Goal: Check status: Check status

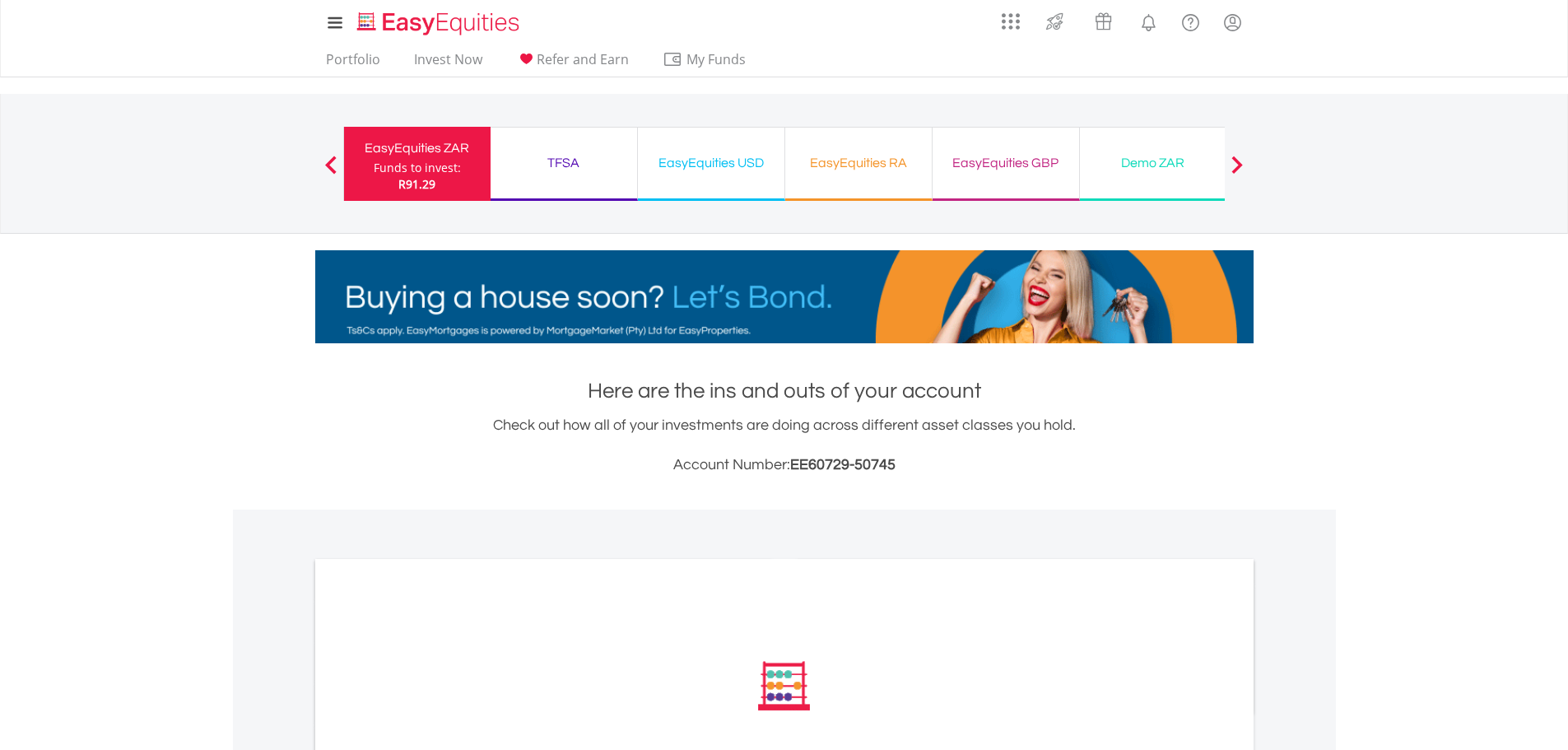
scroll to position [419, 0]
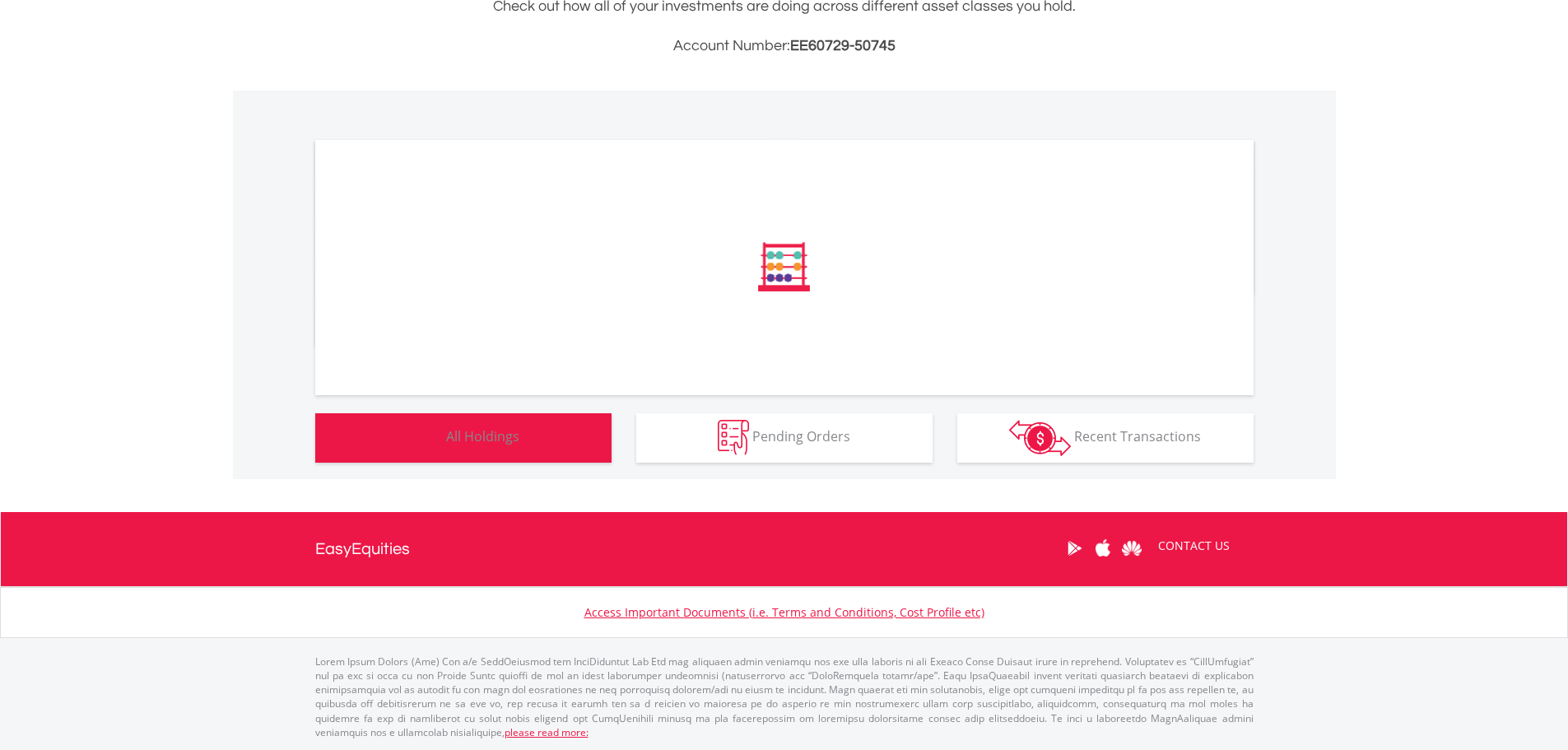
click at [554, 431] on button "Holdings All Holdings" at bounding box center [463, 437] width 297 height 50
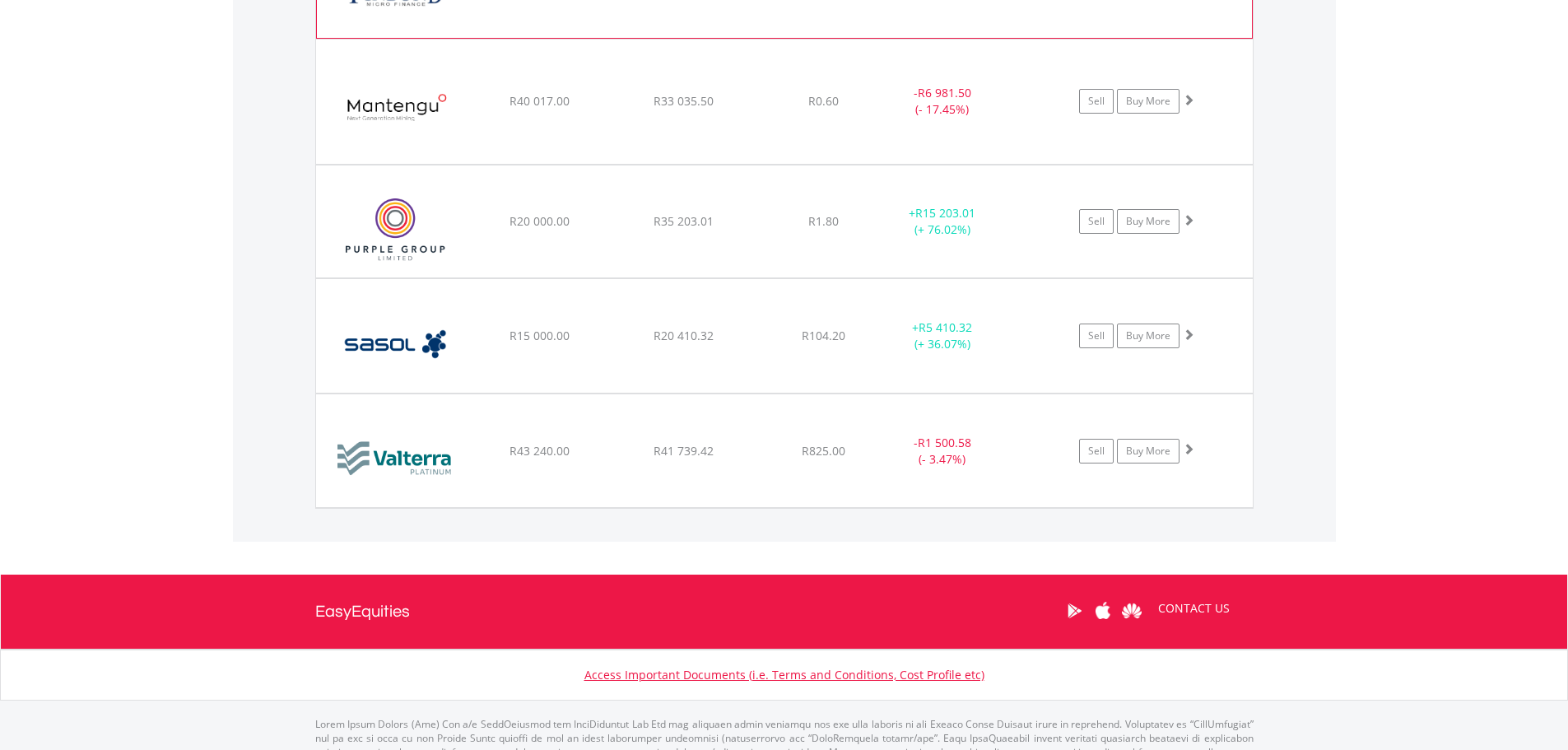
scroll to position [1613, 0]
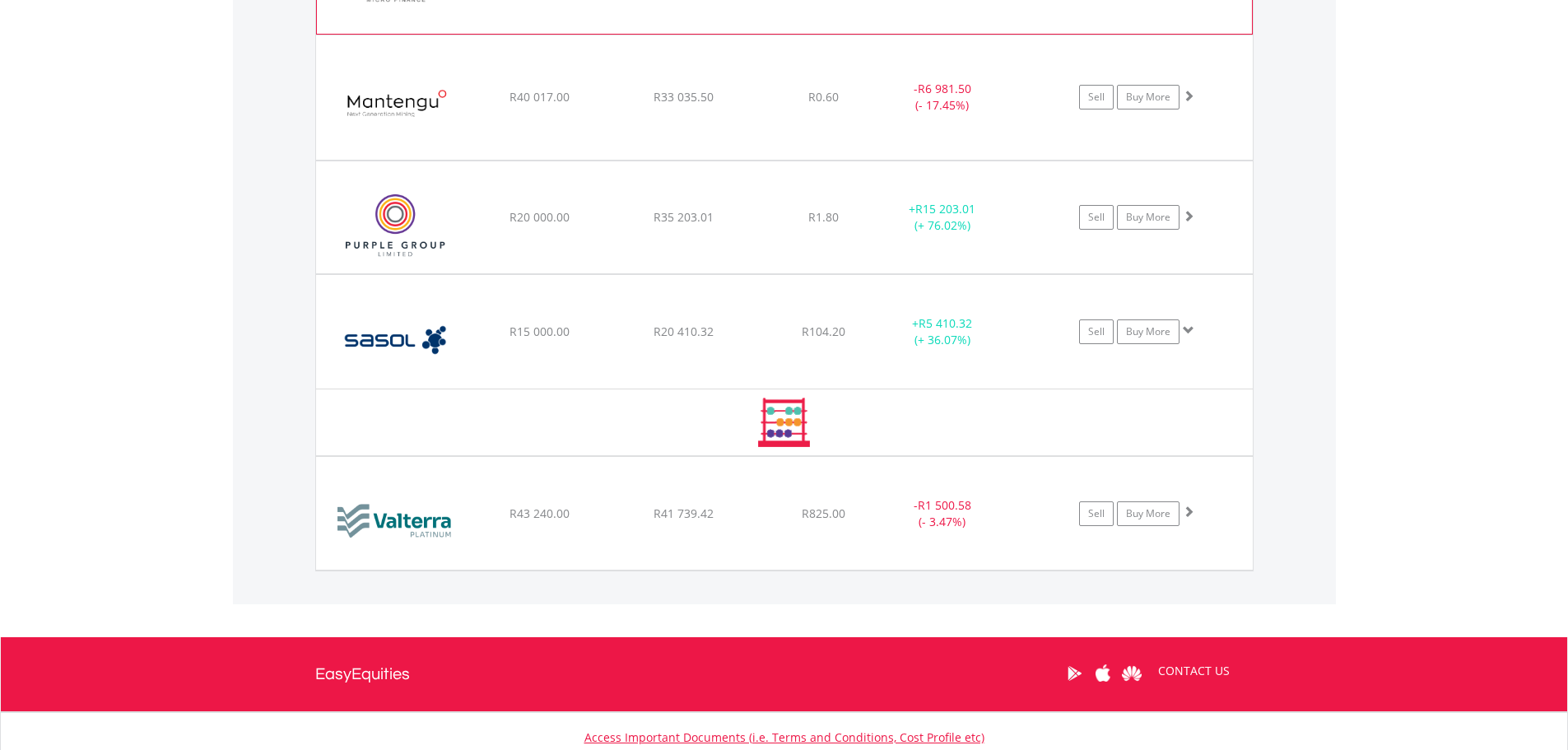
scroll to position [1738, 0]
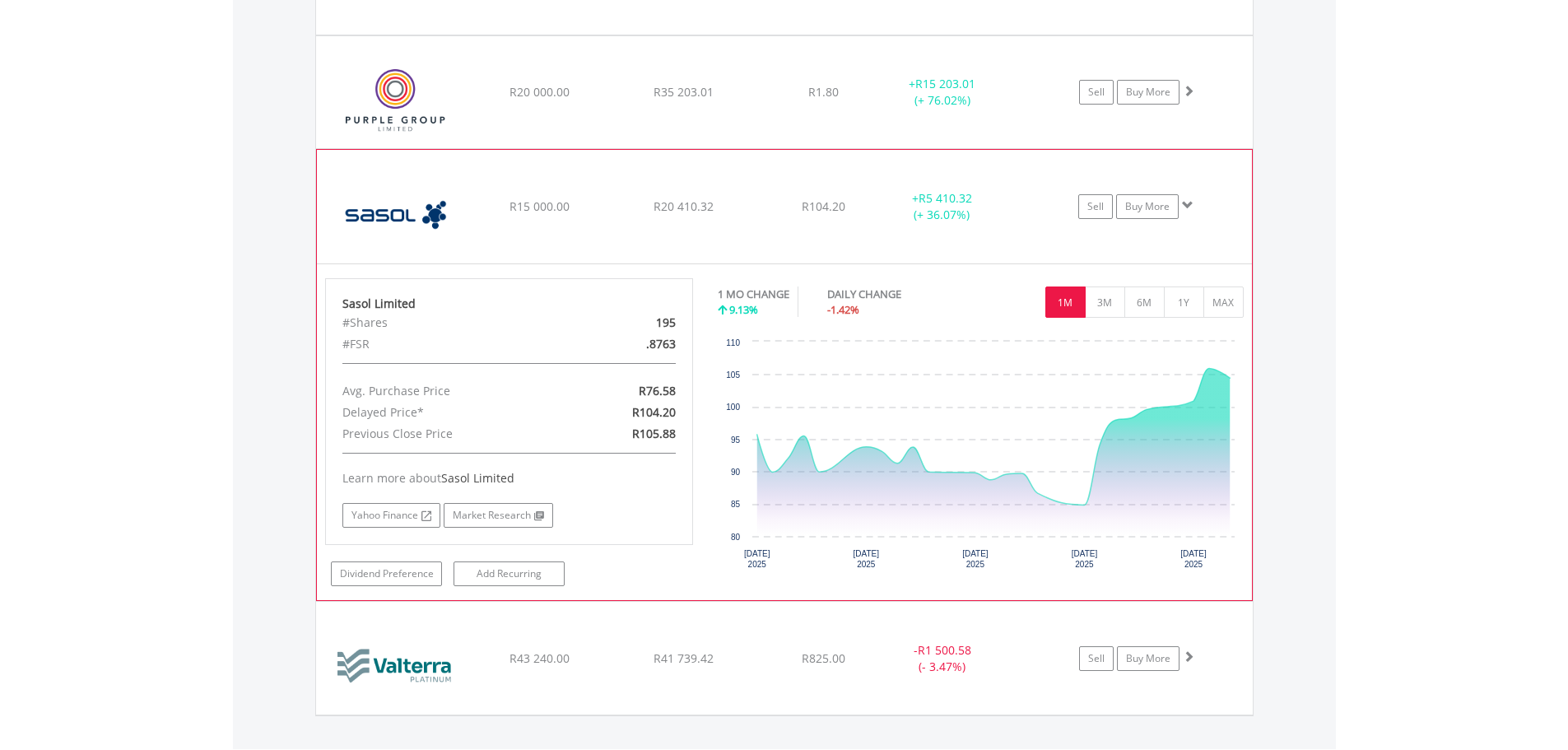
click at [1182, 205] on span at bounding box center [1188, 205] width 12 height 12
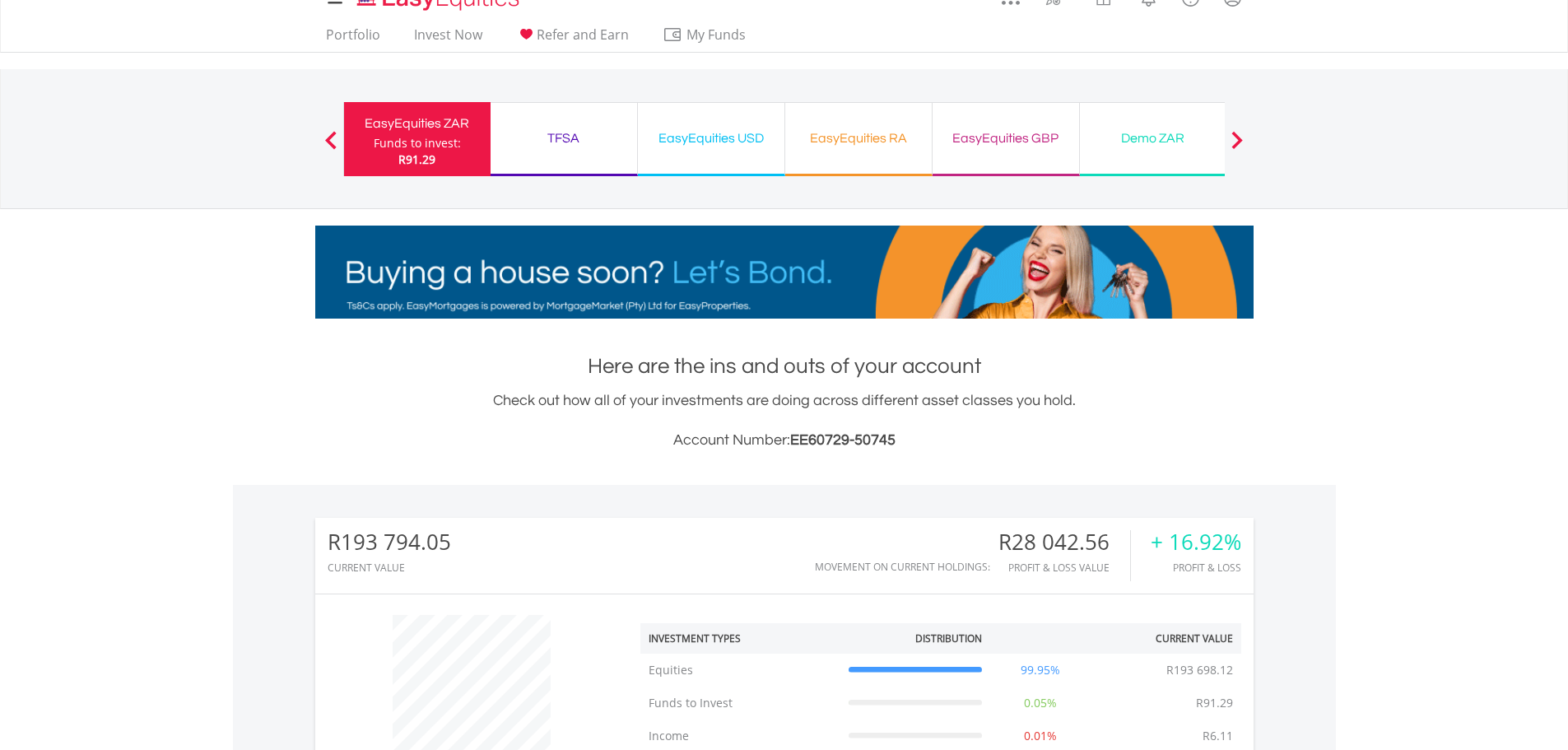
scroll to position [0, 0]
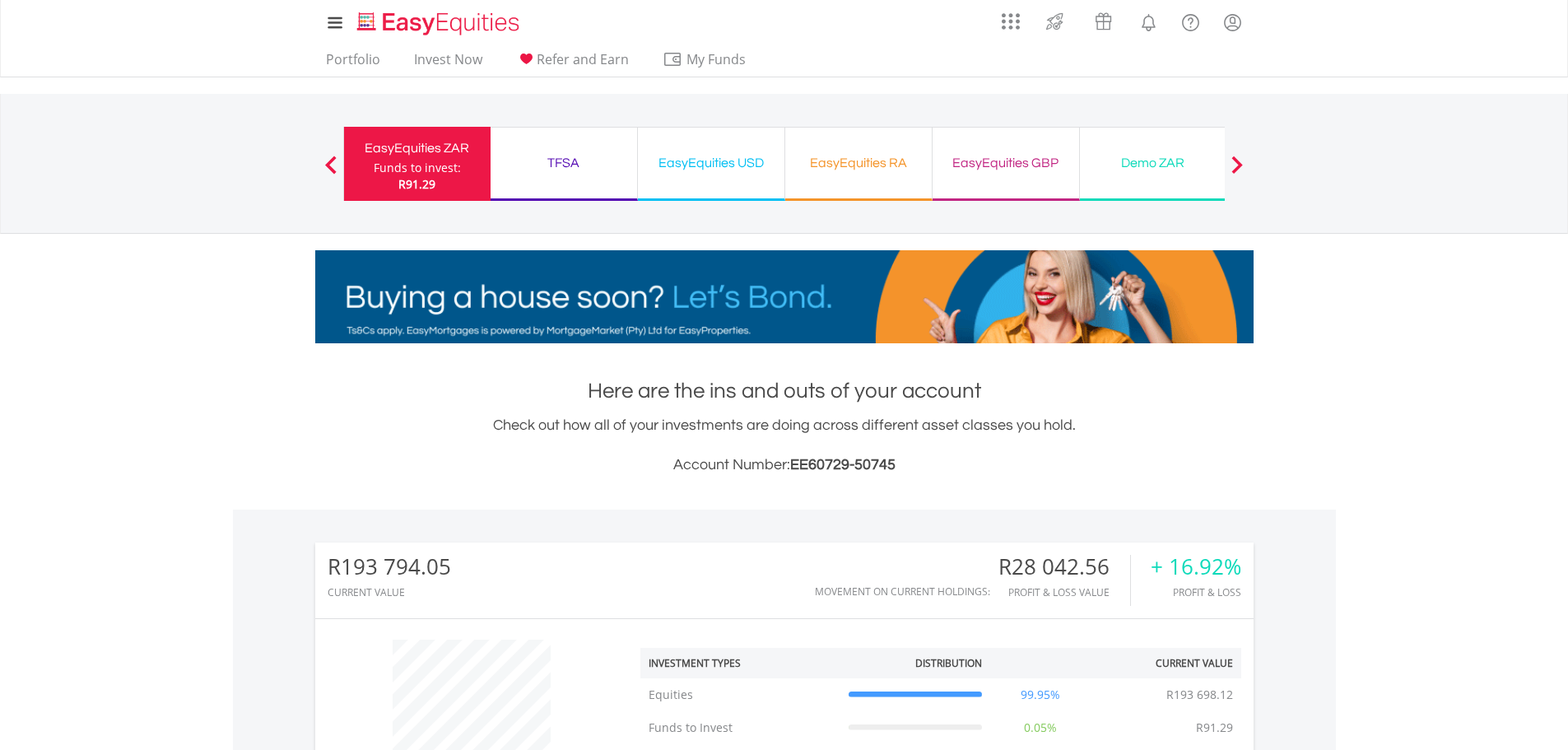
click at [568, 161] on div "TFSA" at bounding box center [564, 163] width 126 height 23
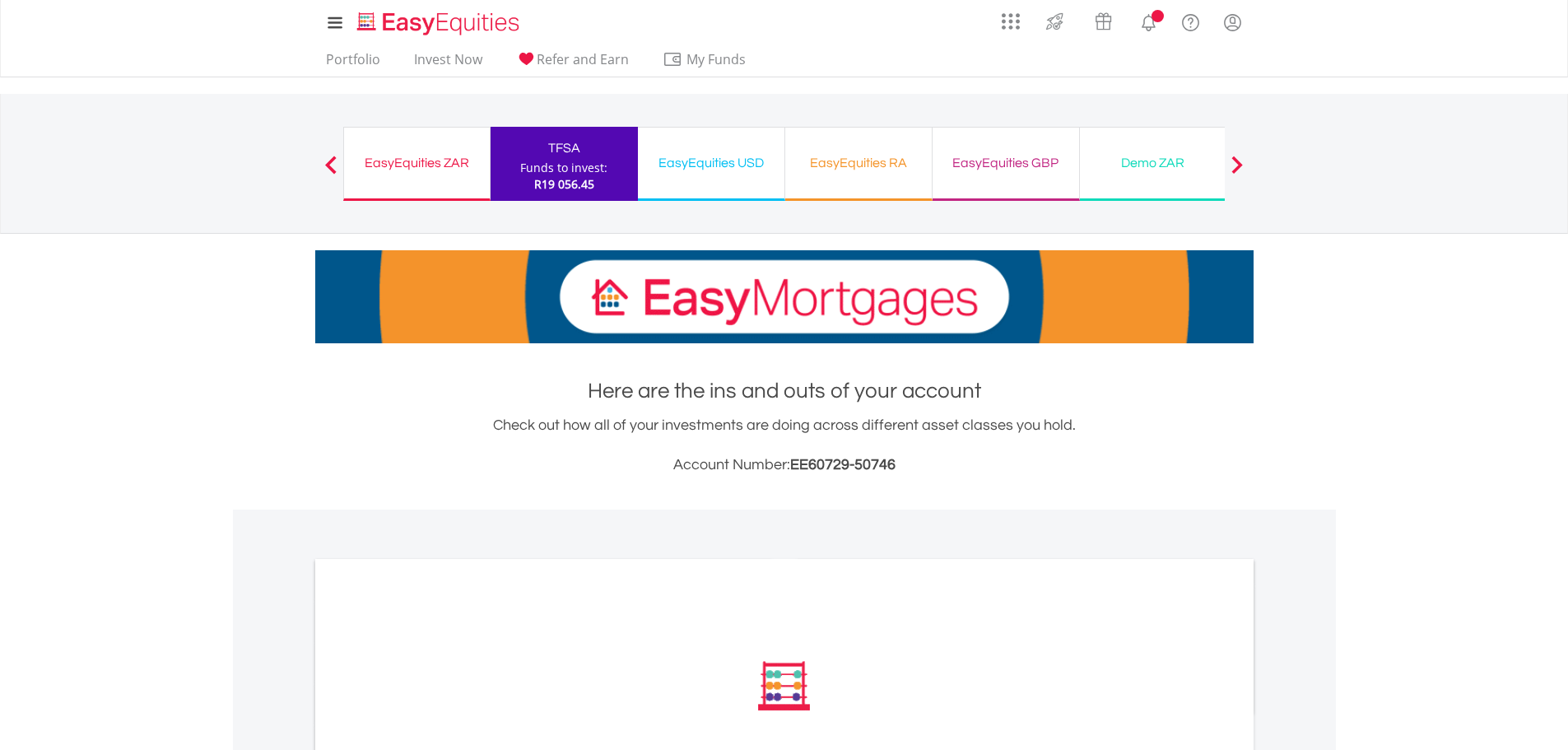
scroll to position [419, 0]
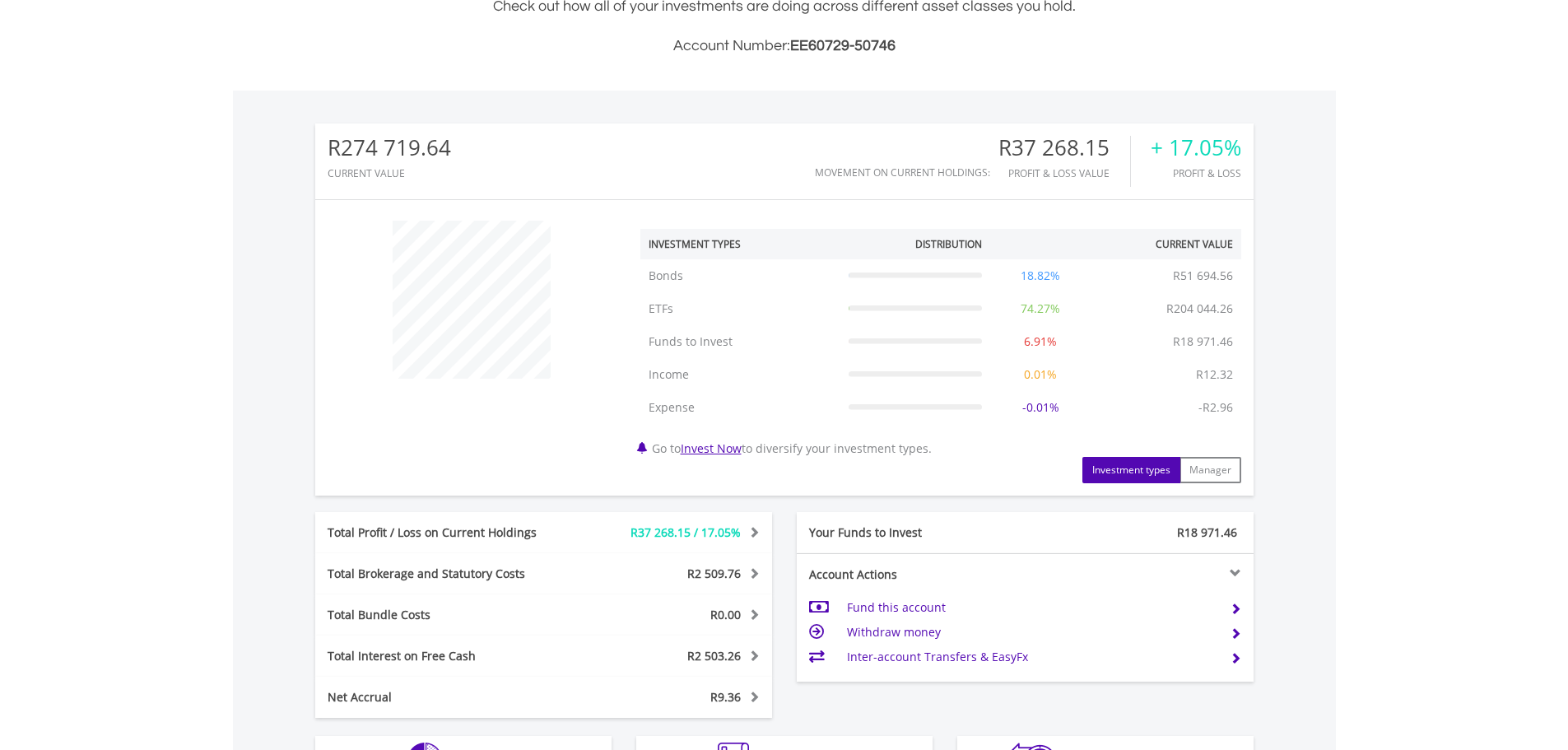
click at [562, 453] on div "﻿ Investment Types Distribution Current Value Show All Bonds Bonds R51 694.56 1…" at bounding box center [784, 347] width 939 height 271
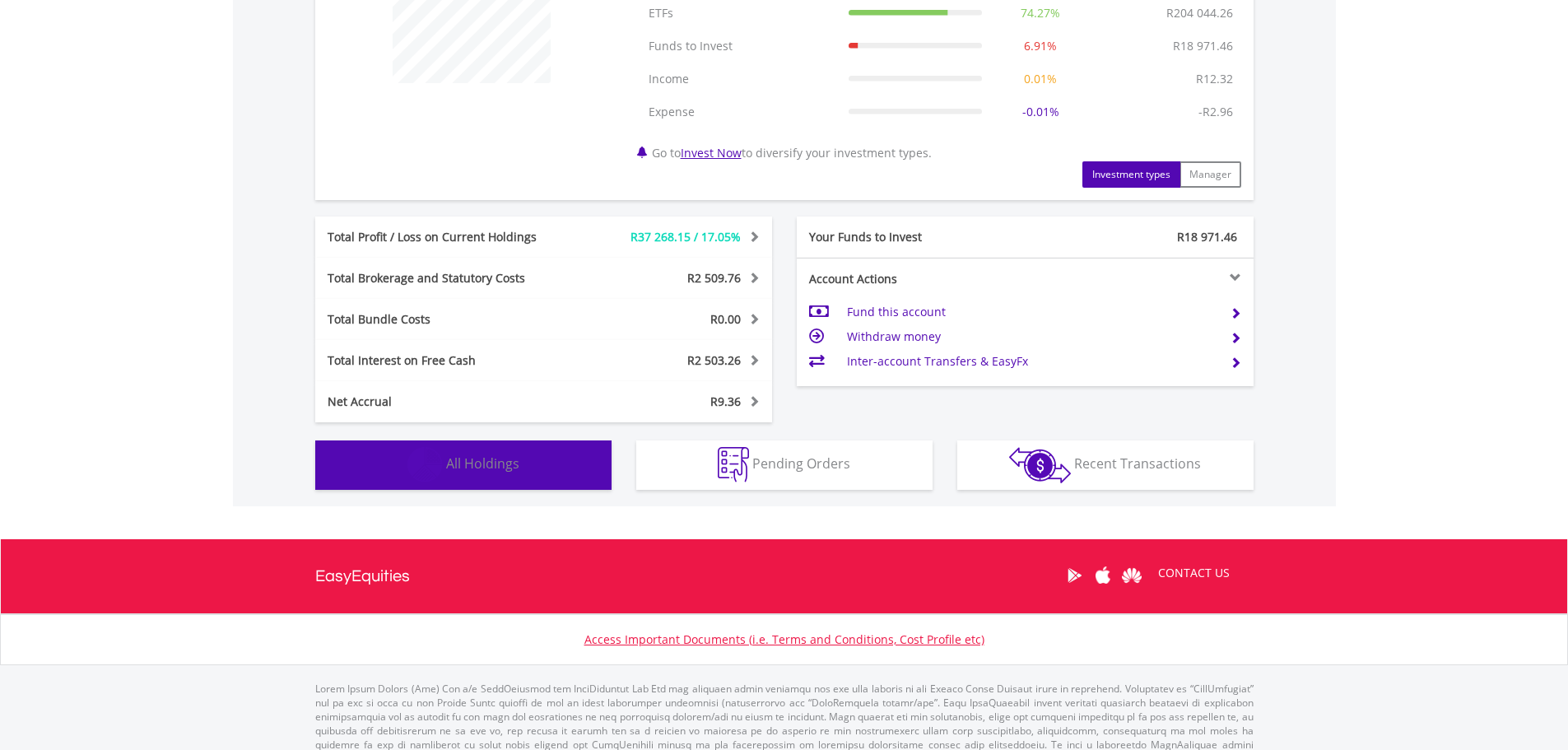
click at [513, 459] on span "All Holdings" at bounding box center [483, 463] width 73 height 18
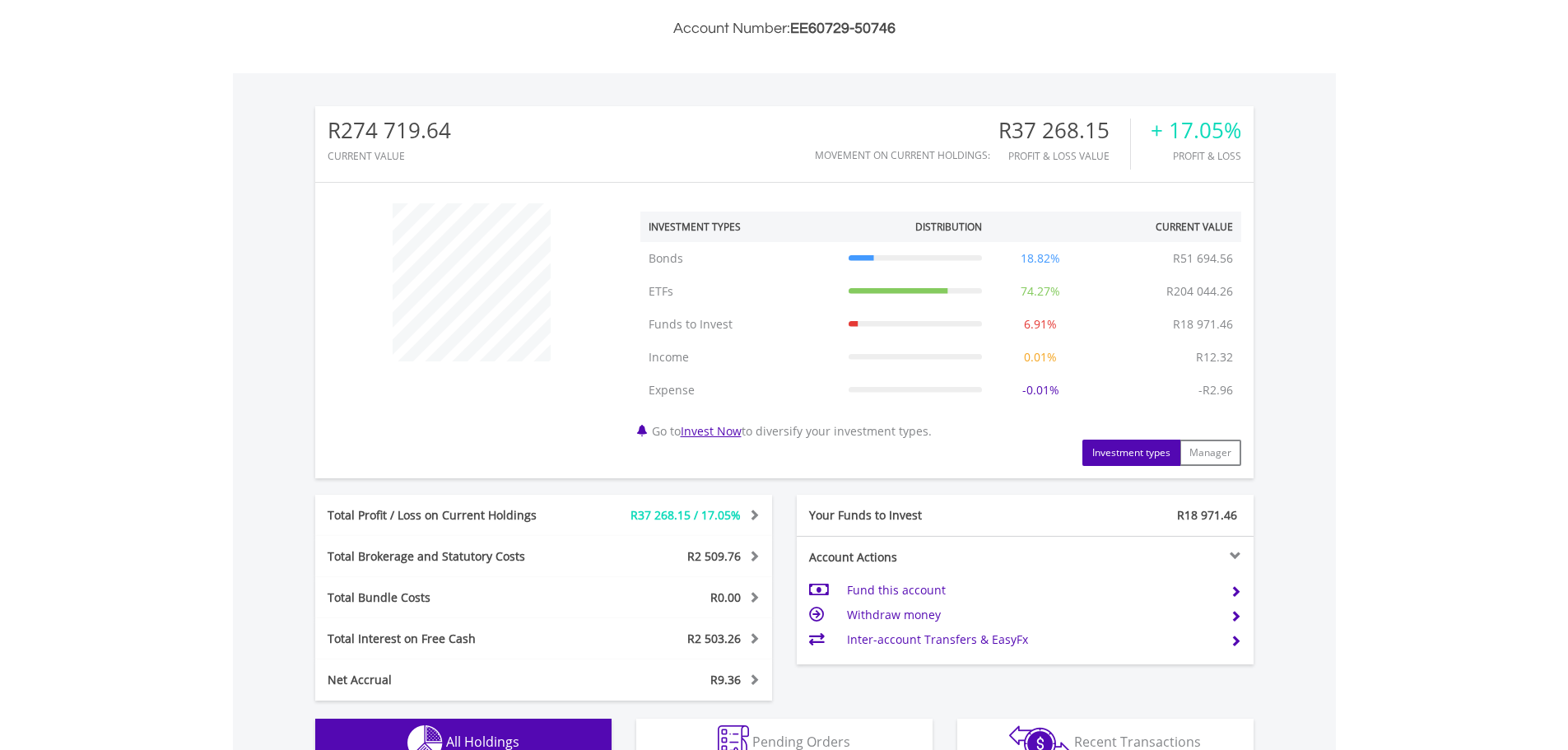
scroll to position [477, 0]
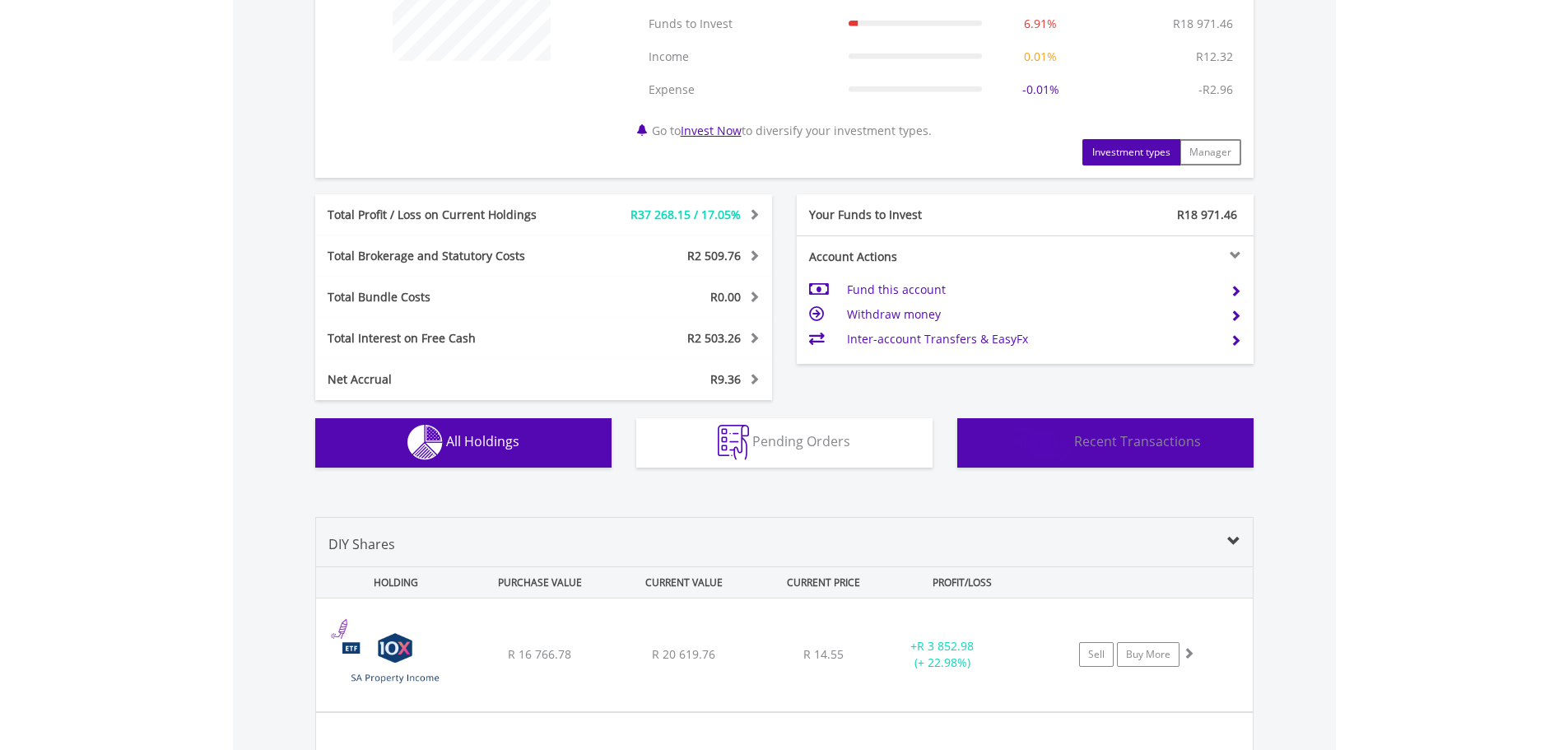
click at [1116, 439] on span "Recent Transactions" at bounding box center [1137, 441] width 126 height 18
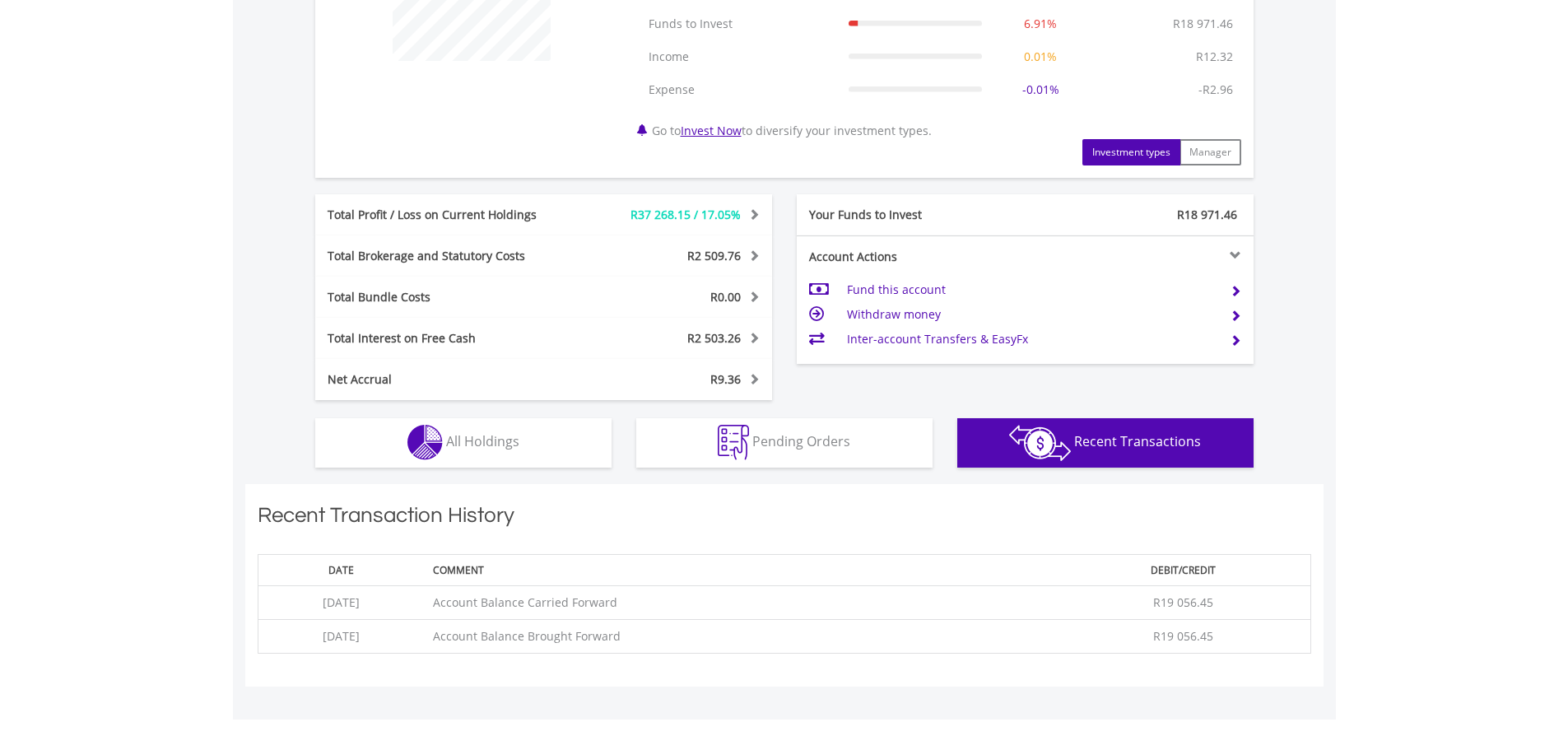
scroll to position [978, 0]
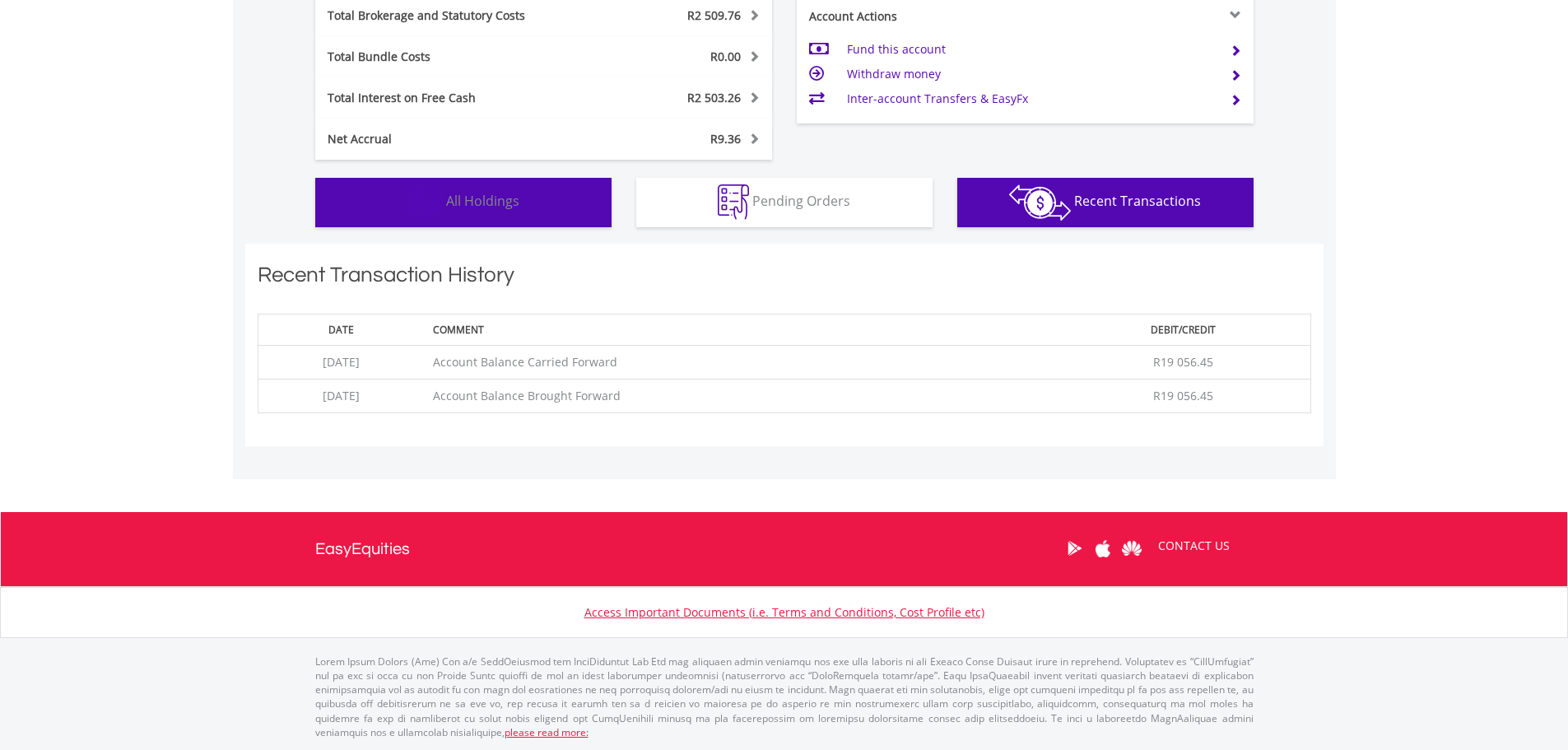
click at [582, 196] on button "Holdings All Holdings" at bounding box center [463, 202] width 297 height 50
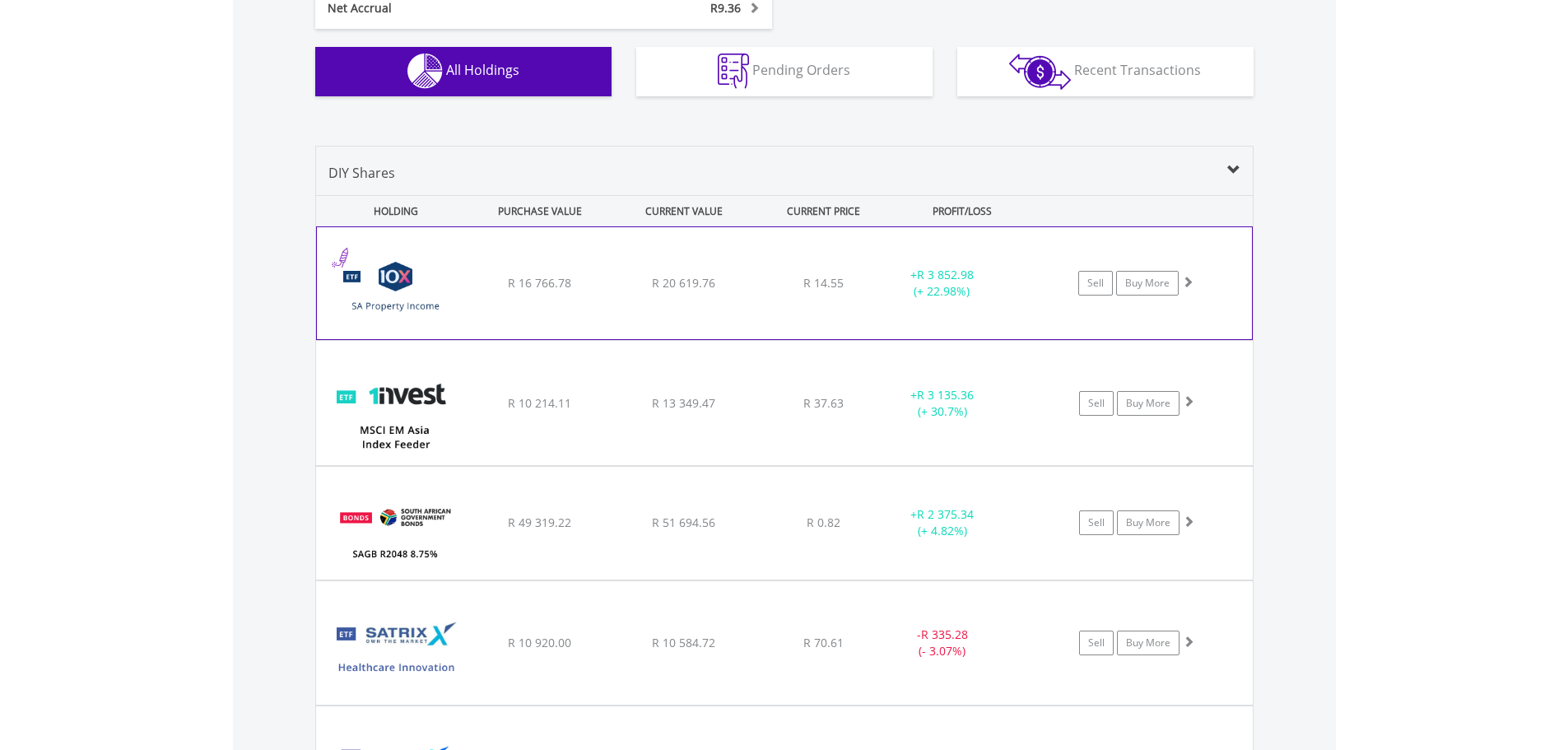
scroll to position [1143, 0]
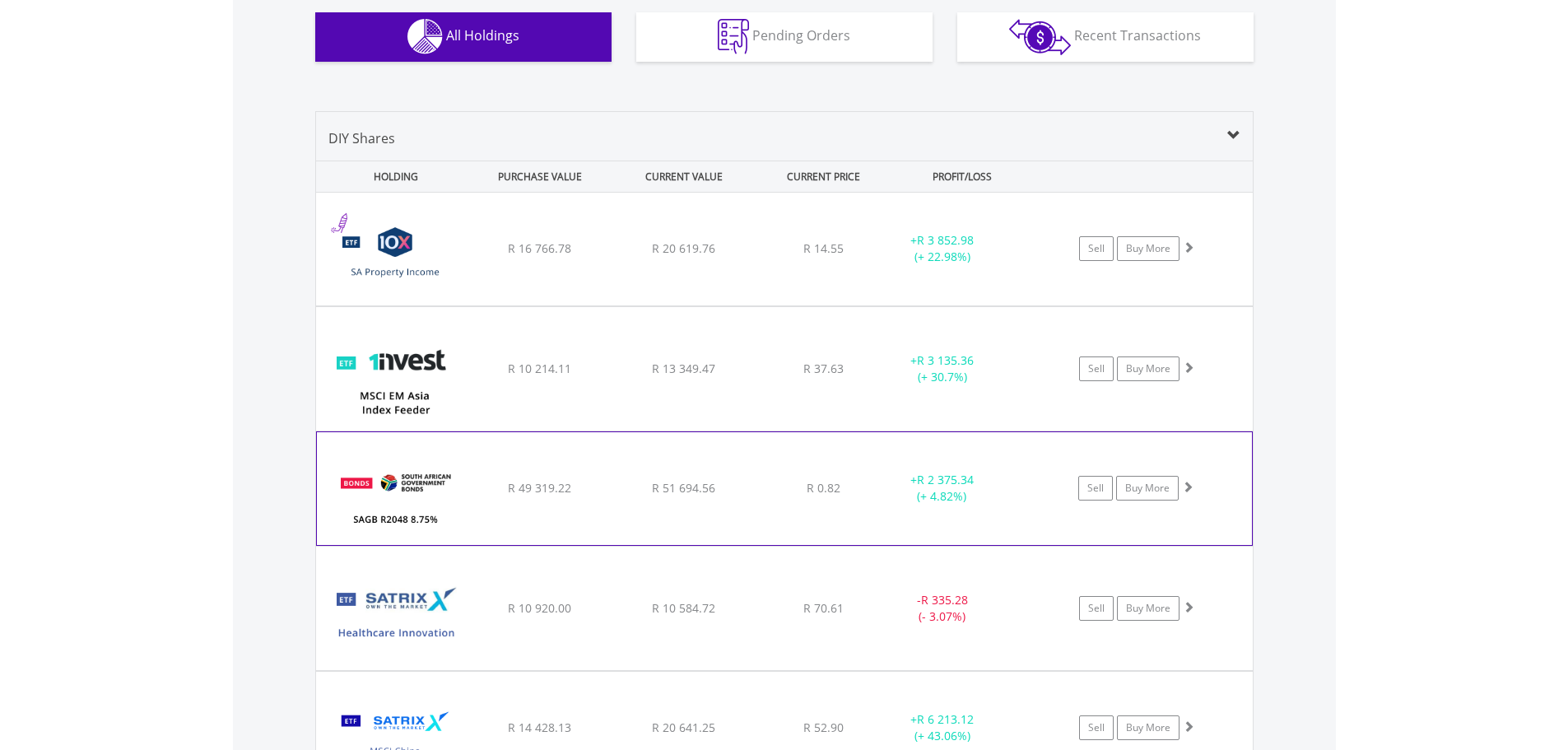
click at [1041, 261] on div "Sell Buy More" at bounding box center [1145, 248] width 216 height 24
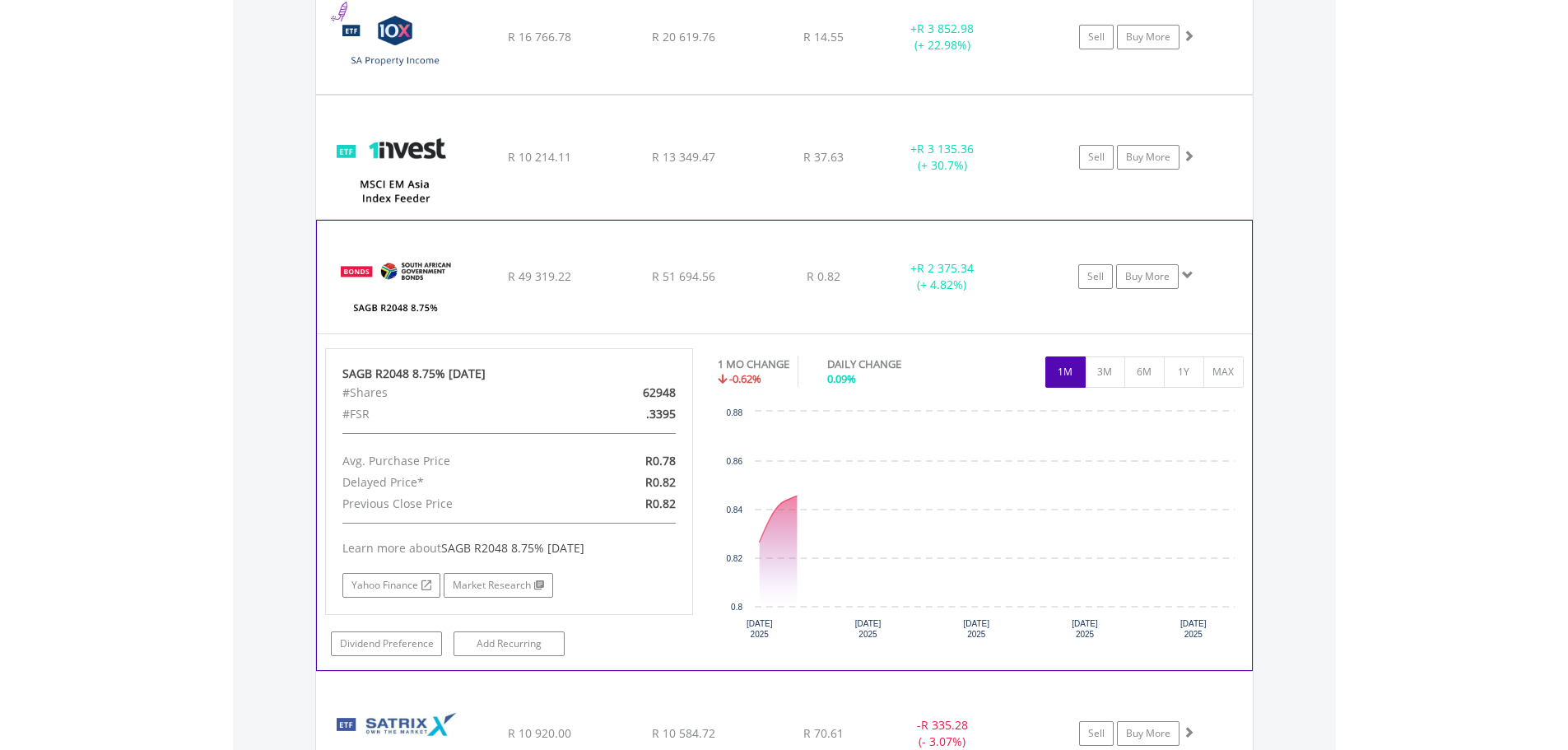
scroll to position [1355, 0]
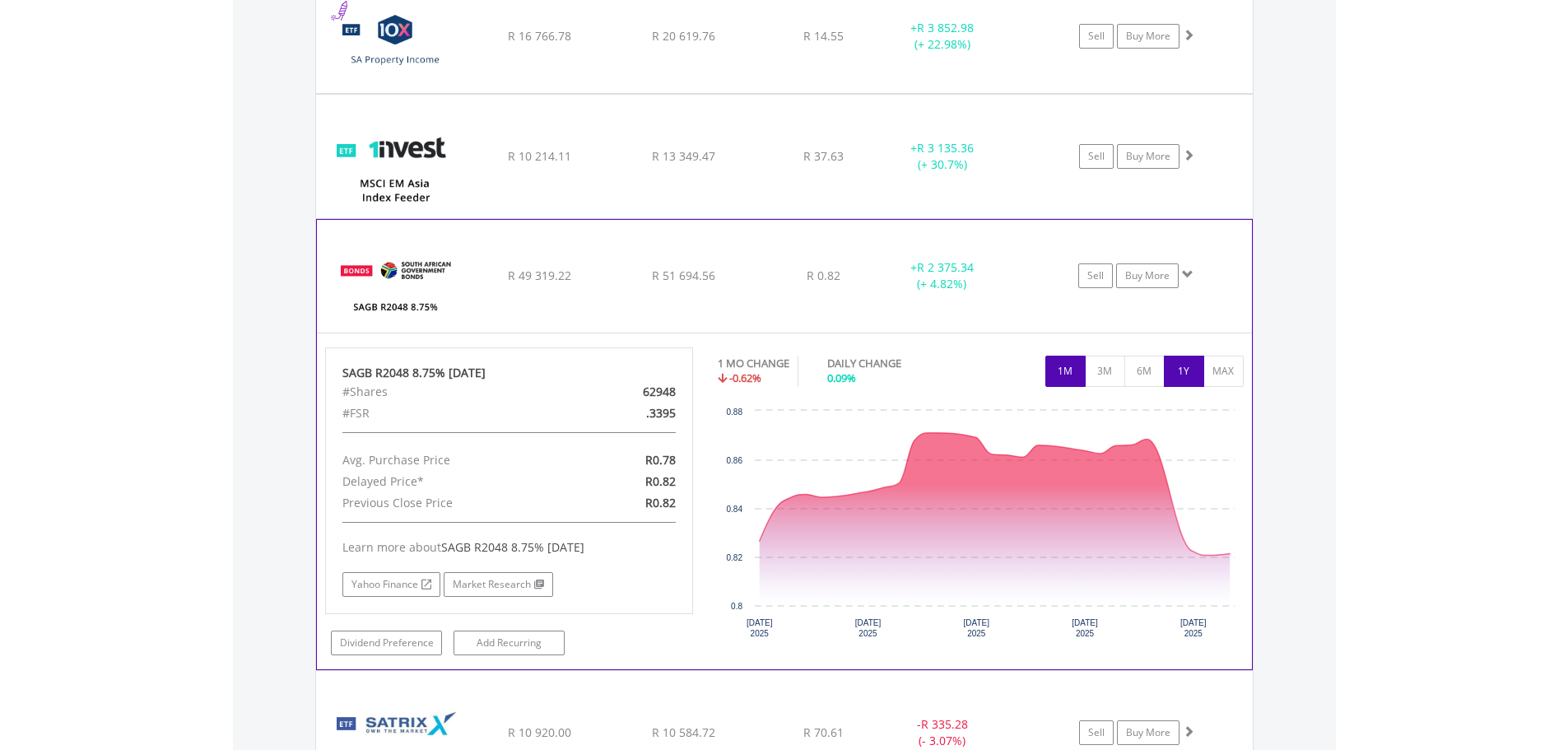
click at [1182, 383] on button "1Y" at bounding box center [1184, 371] width 40 height 31
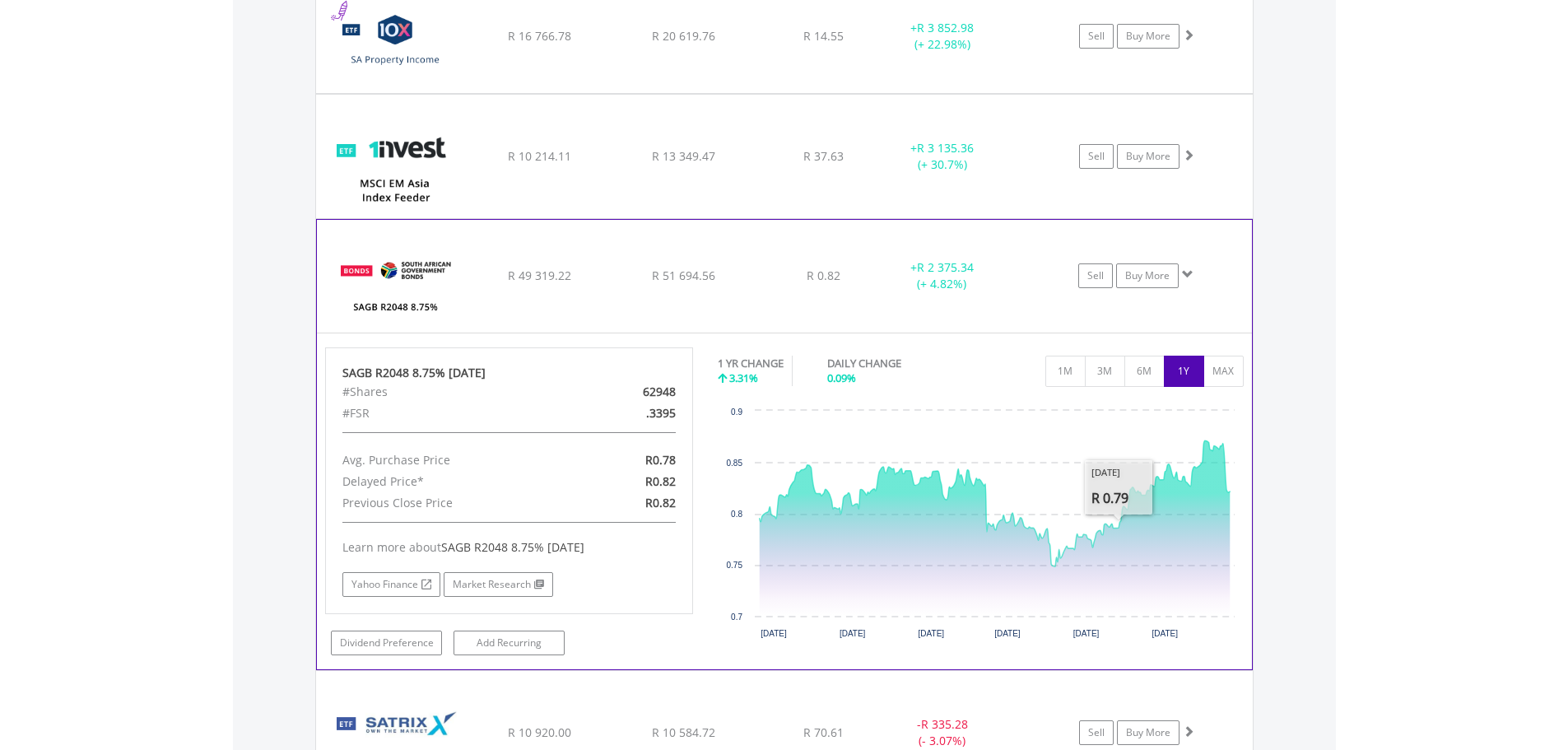
click at [909, 93] on div "﻿ SAGB R2048 8.75% 28/02/48 R 49 319.22 R 51 694.56 R 0.82 + R 2 375.34 (+ 4.82…" at bounding box center [784, 37] width 937 height 113
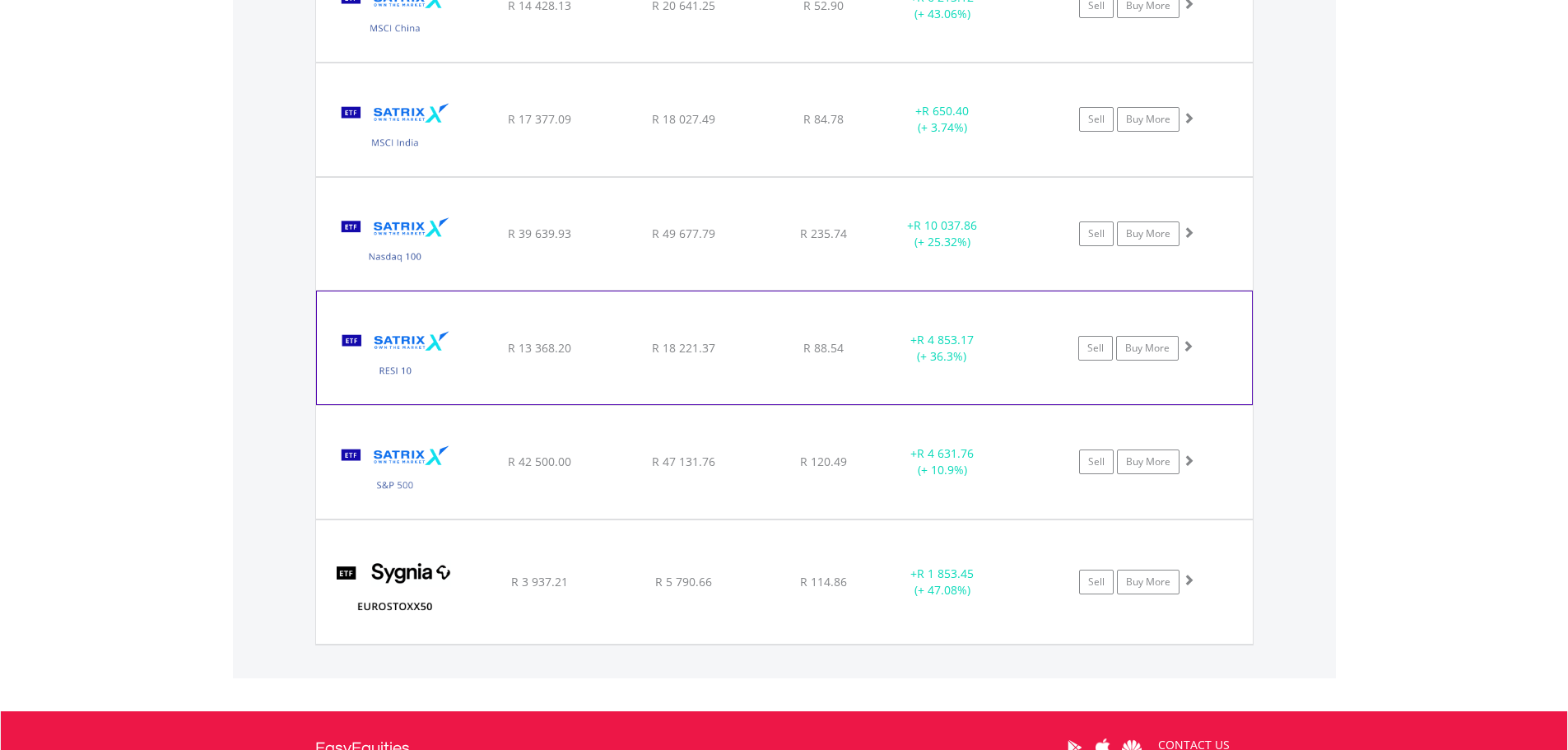
scroll to position [1866, 0]
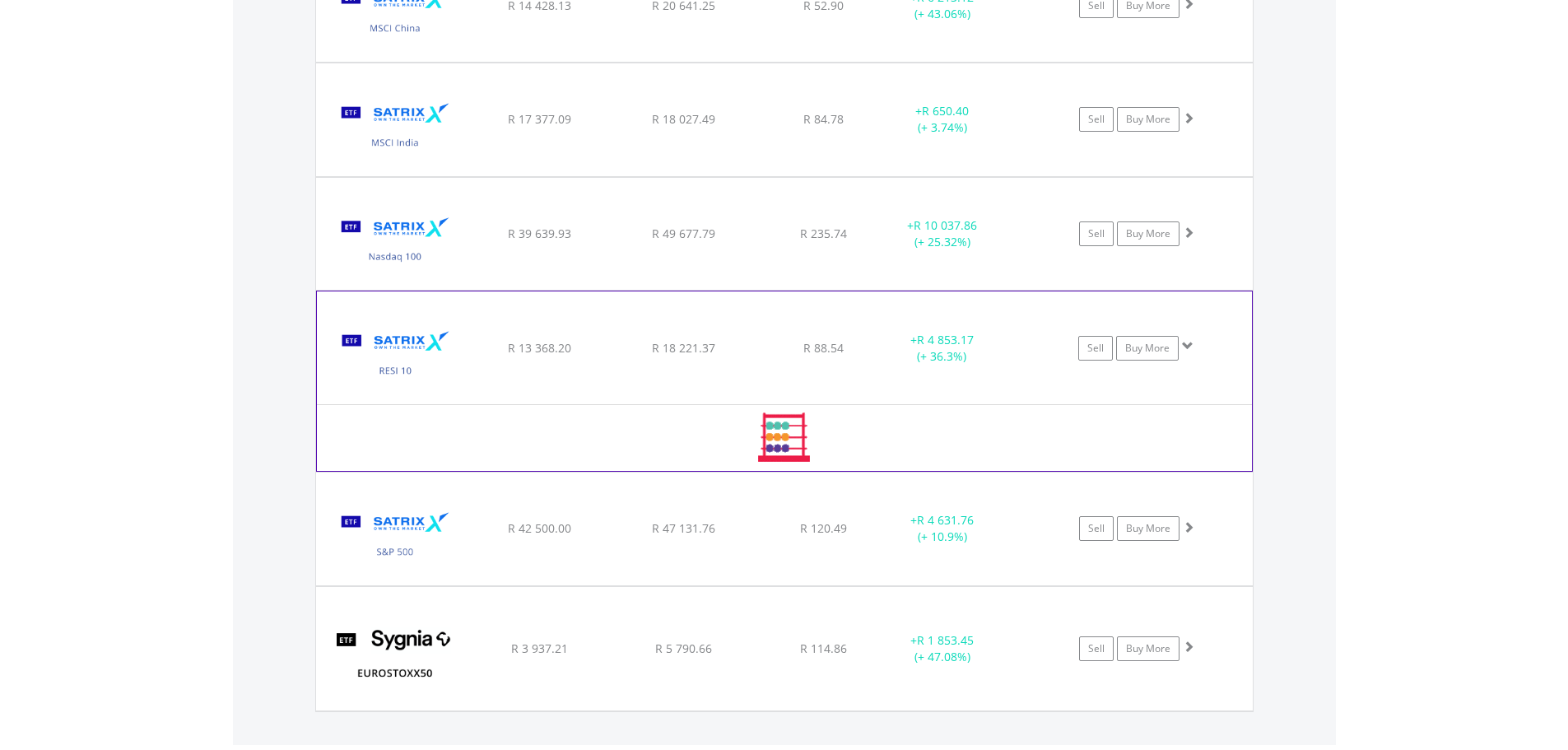
scroll to position [2000, 0]
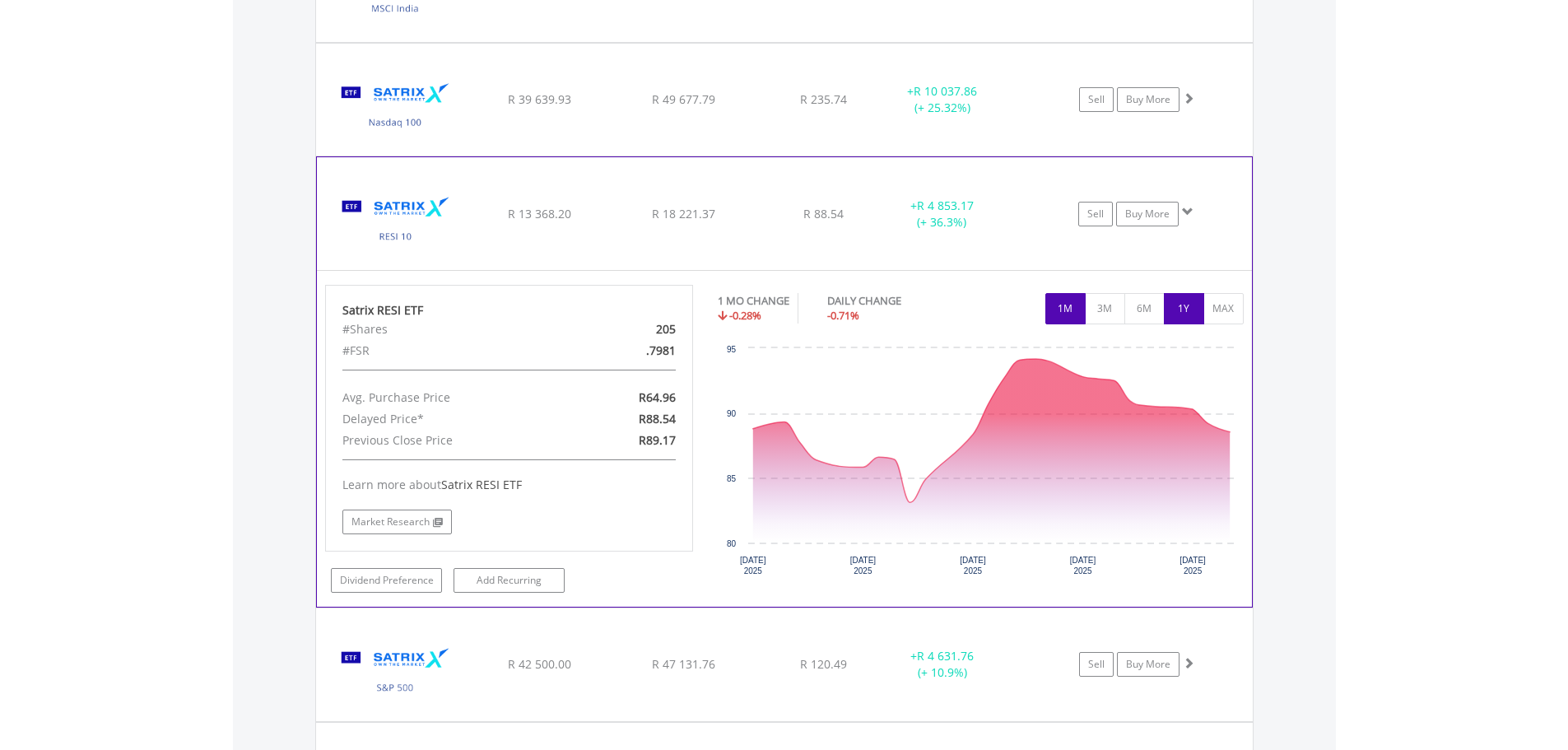
click at [1178, 313] on button "1Y" at bounding box center [1184, 308] width 40 height 31
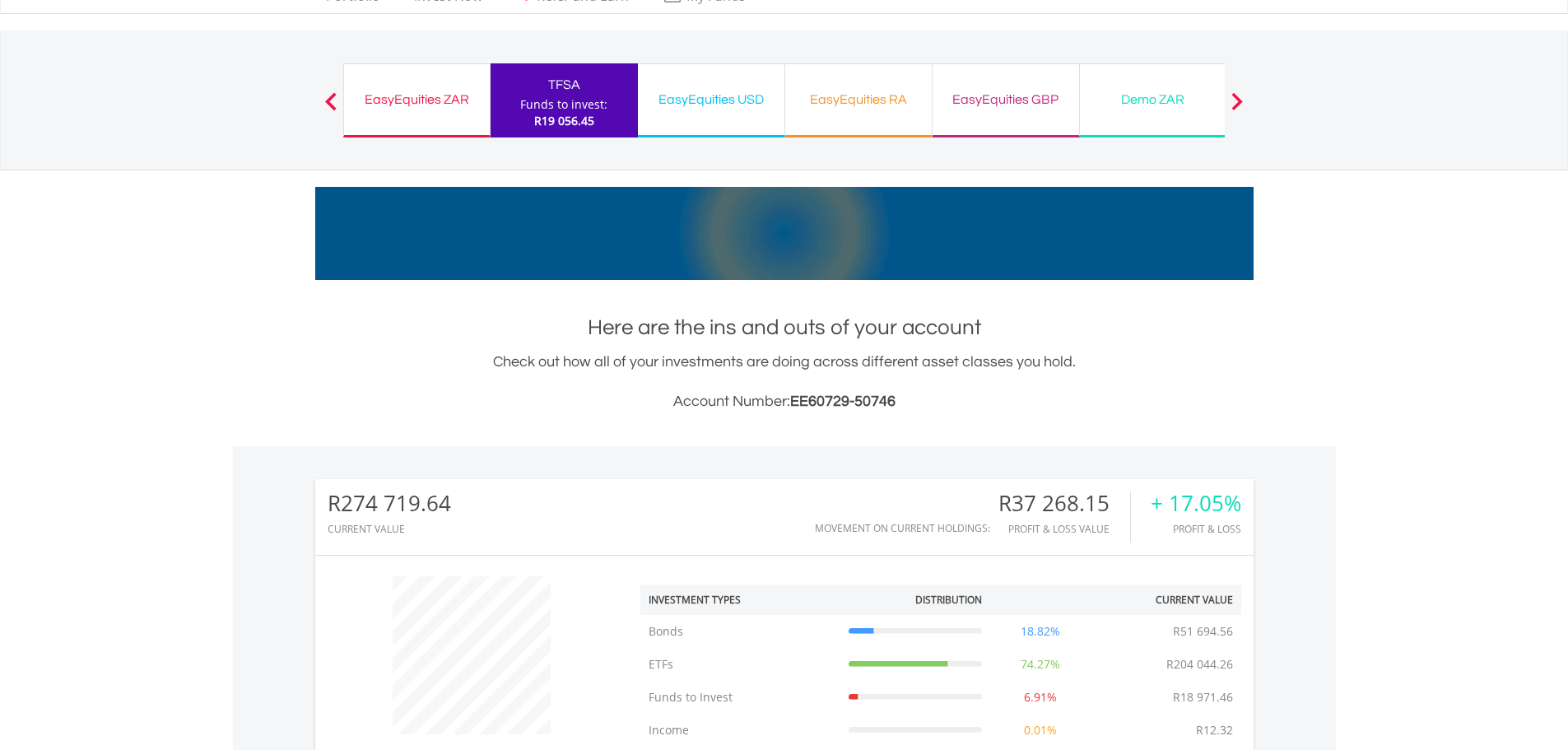
scroll to position [0, 0]
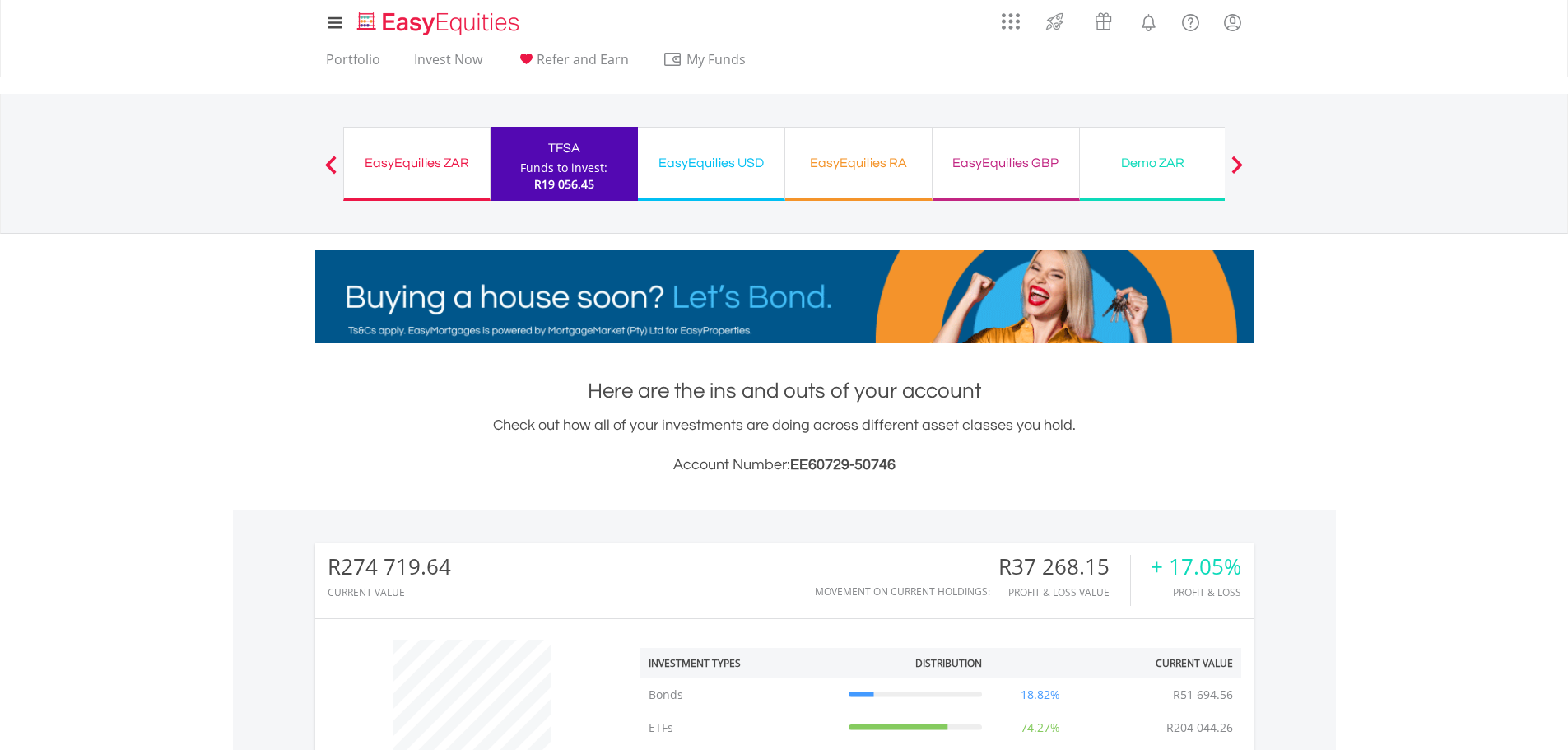
click at [699, 154] on div "EasyEquities USD" at bounding box center [711, 163] width 126 height 23
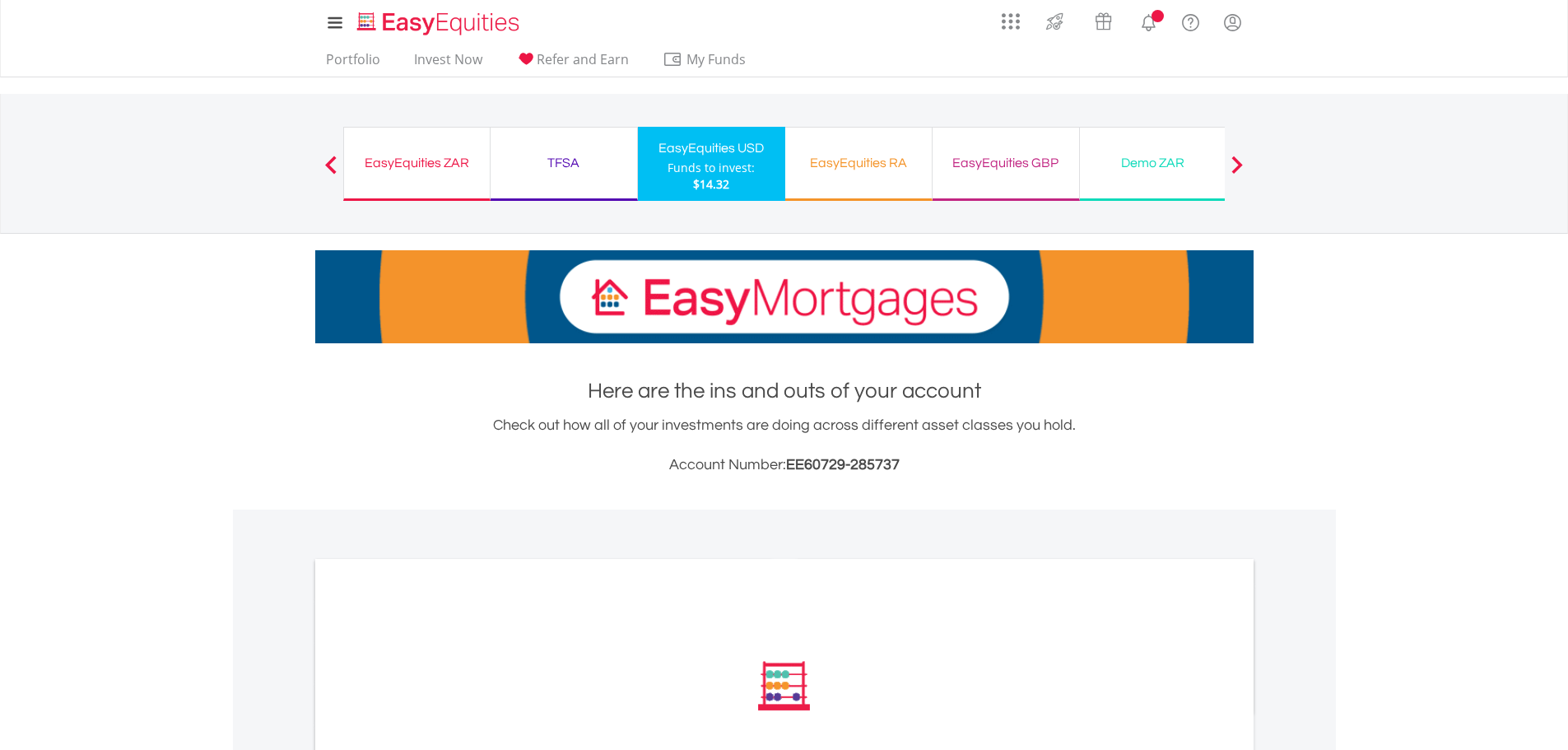
scroll to position [419, 0]
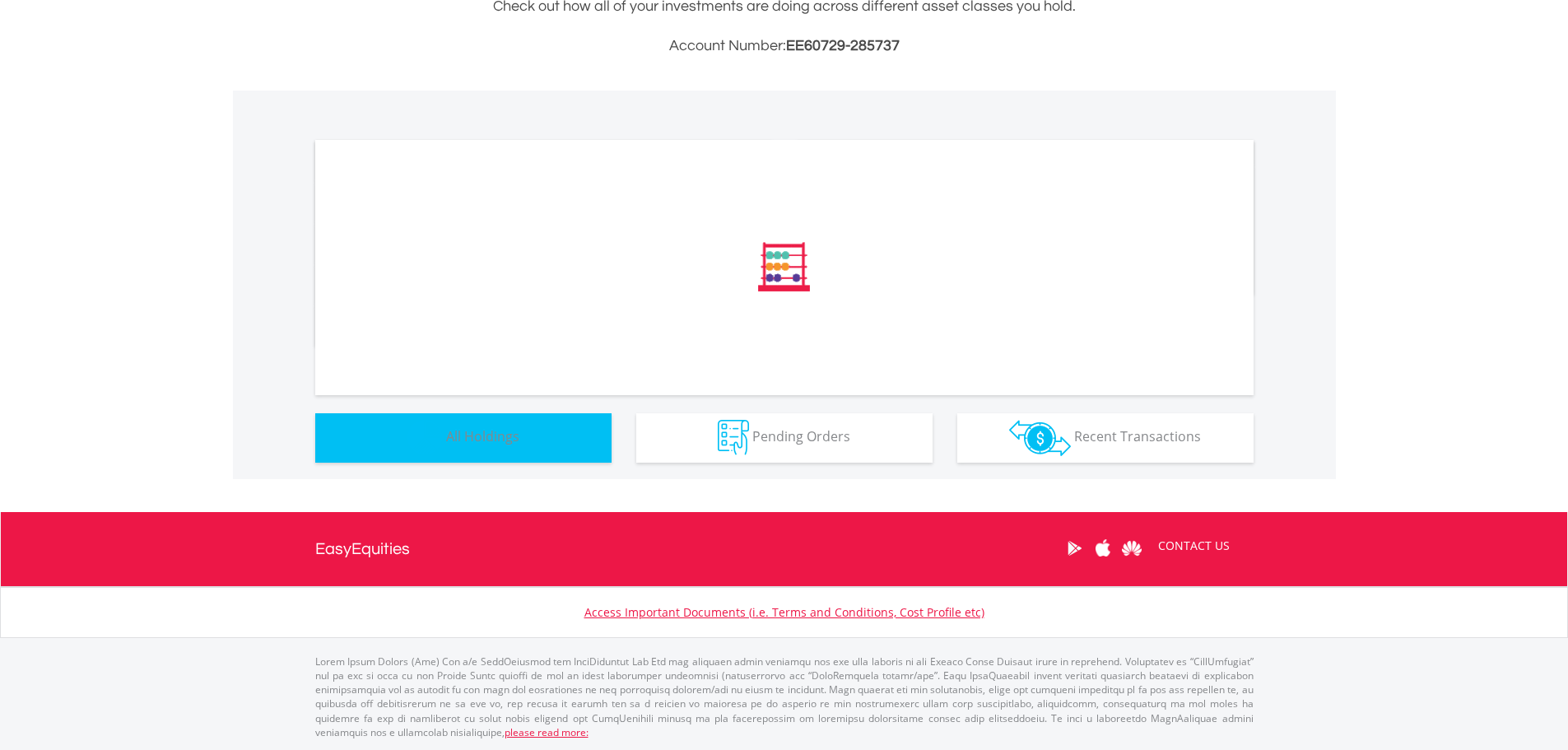
click at [568, 452] on button "Holdings All Holdings" at bounding box center [463, 437] width 297 height 50
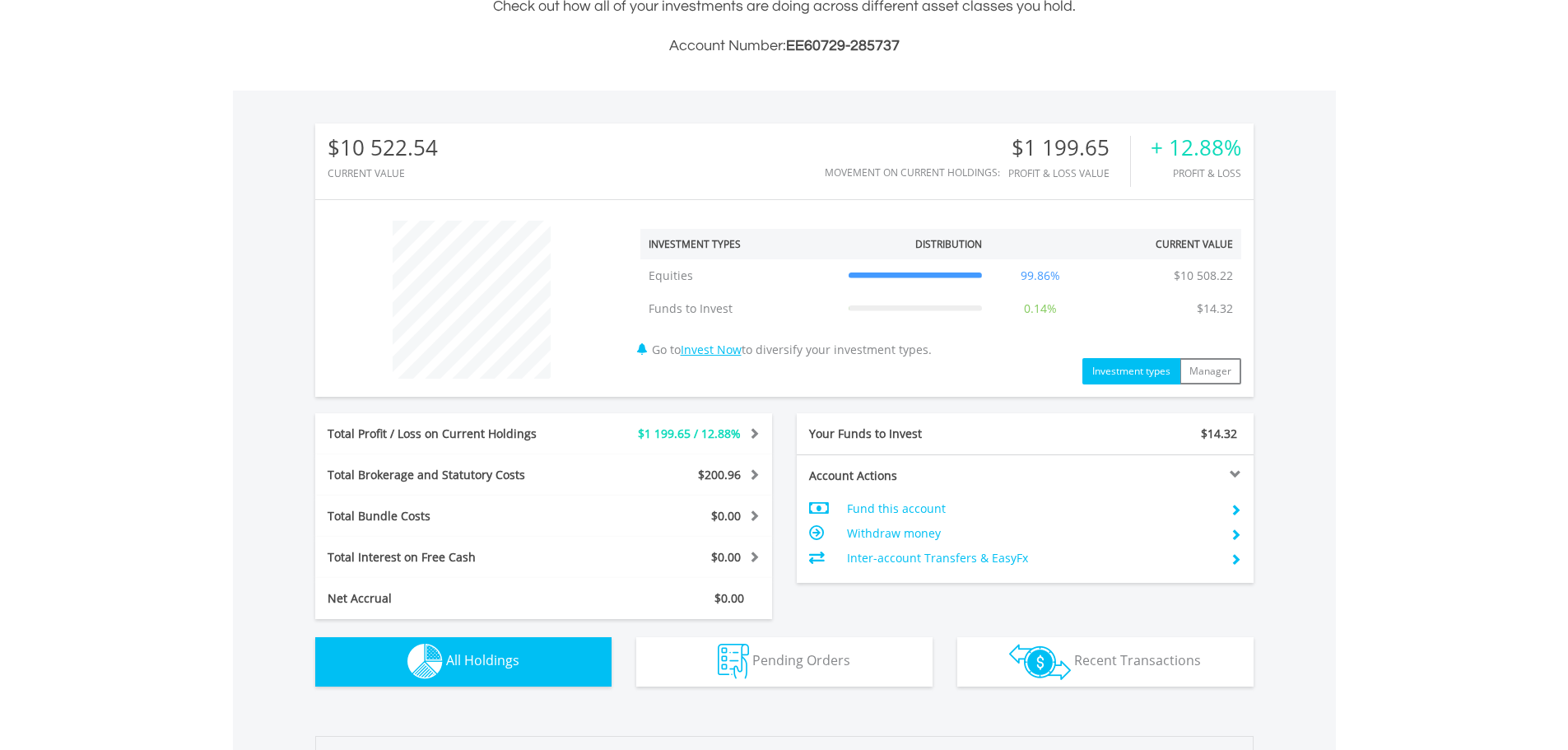
scroll to position [1155, 0]
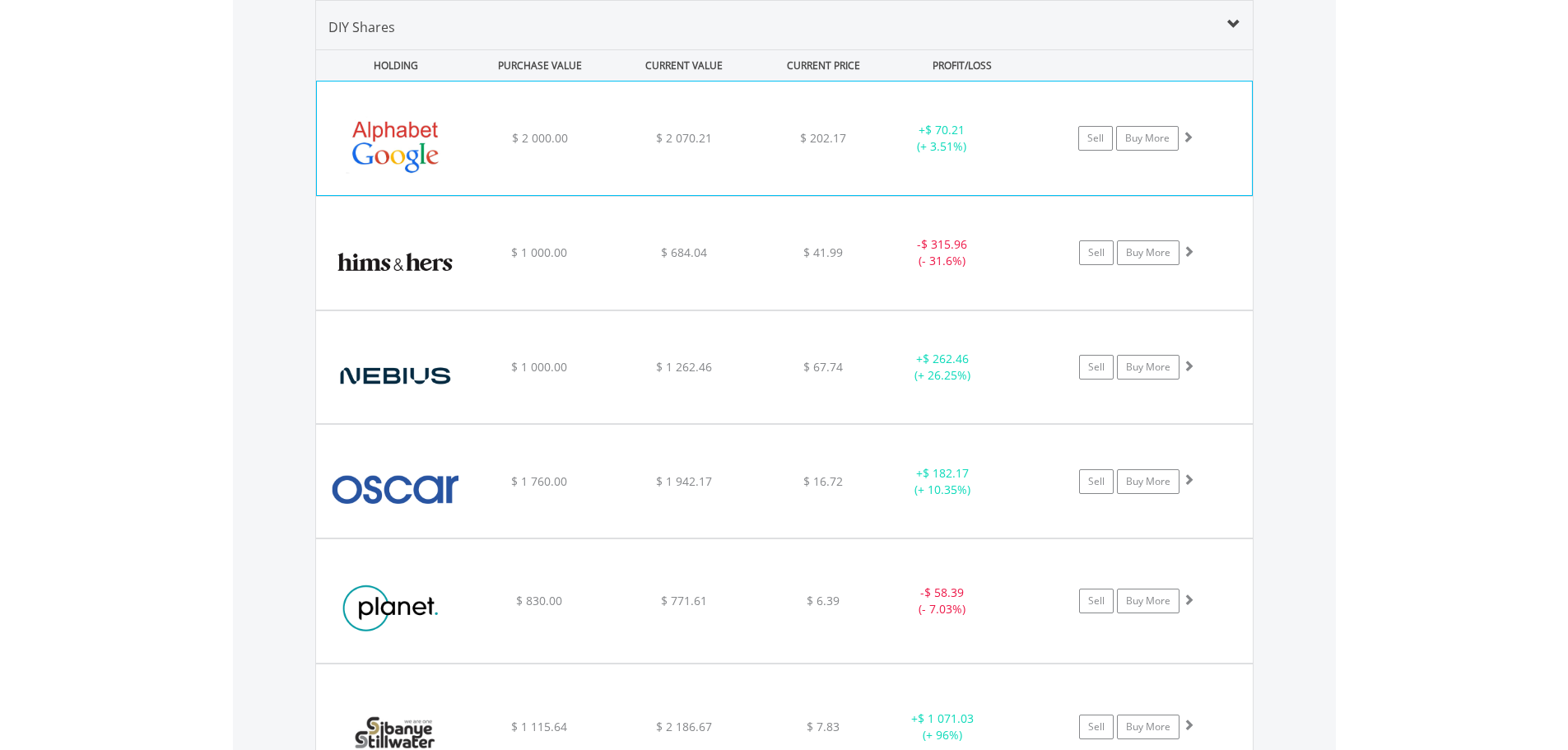
click at [847, 169] on div "﻿ Alphabet Inc-Cl C $ 2 000.00 $ 2 070.21 $ 202.17 + $ 70.21 (+ 3.51%) Sell Buy…" at bounding box center [784, 138] width 935 height 114
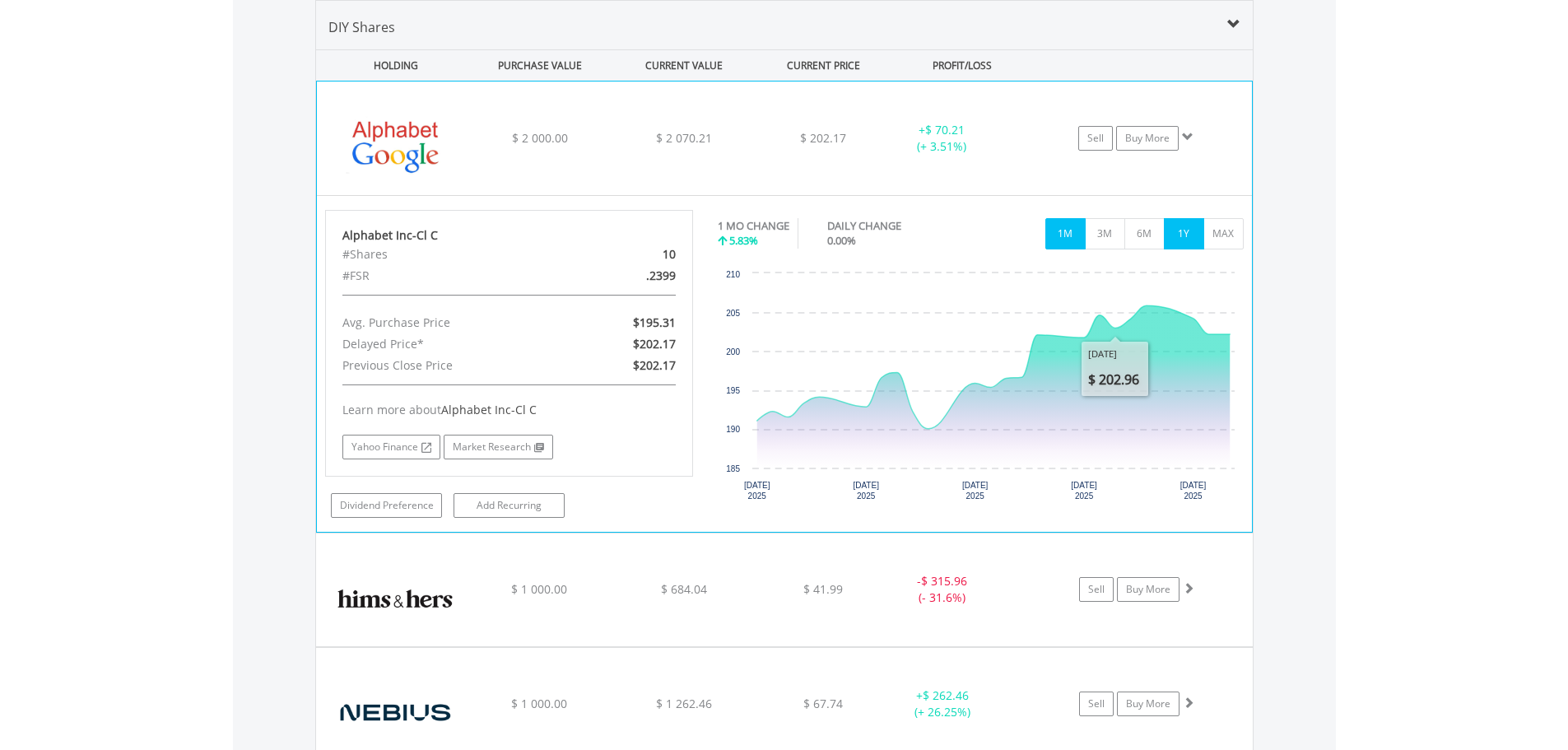
click at [1180, 235] on button "1Y" at bounding box center [1184, 233] width 40 height 31
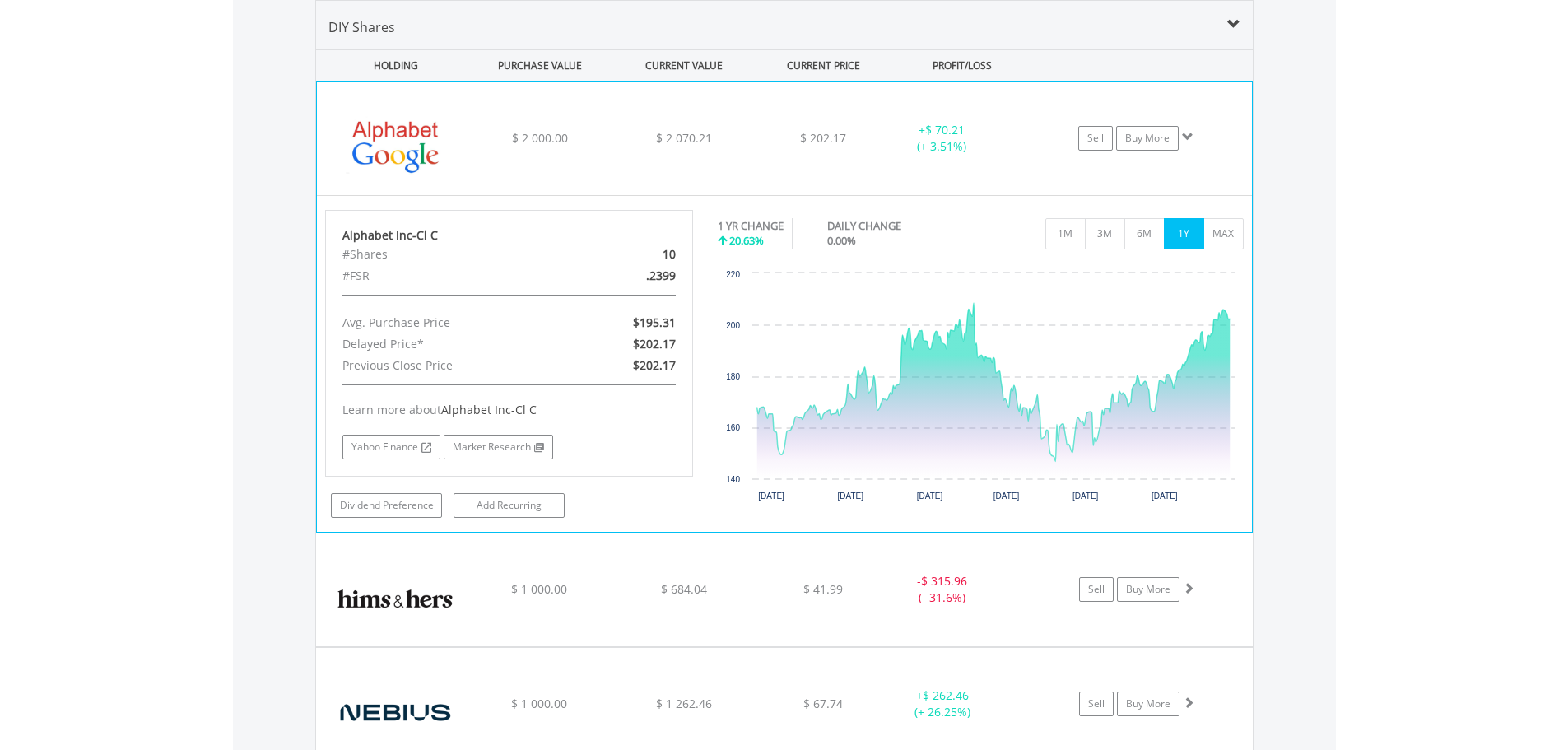
click at [511, 154] on div "﻿ Alphabet Inc-Cl C $ 2 000.00 $ 2 070.21 $ 202.17 + $ 70.21 (+ 3.51%) Sell Buy…" at bounding box center [784, 138] width 935 height 114
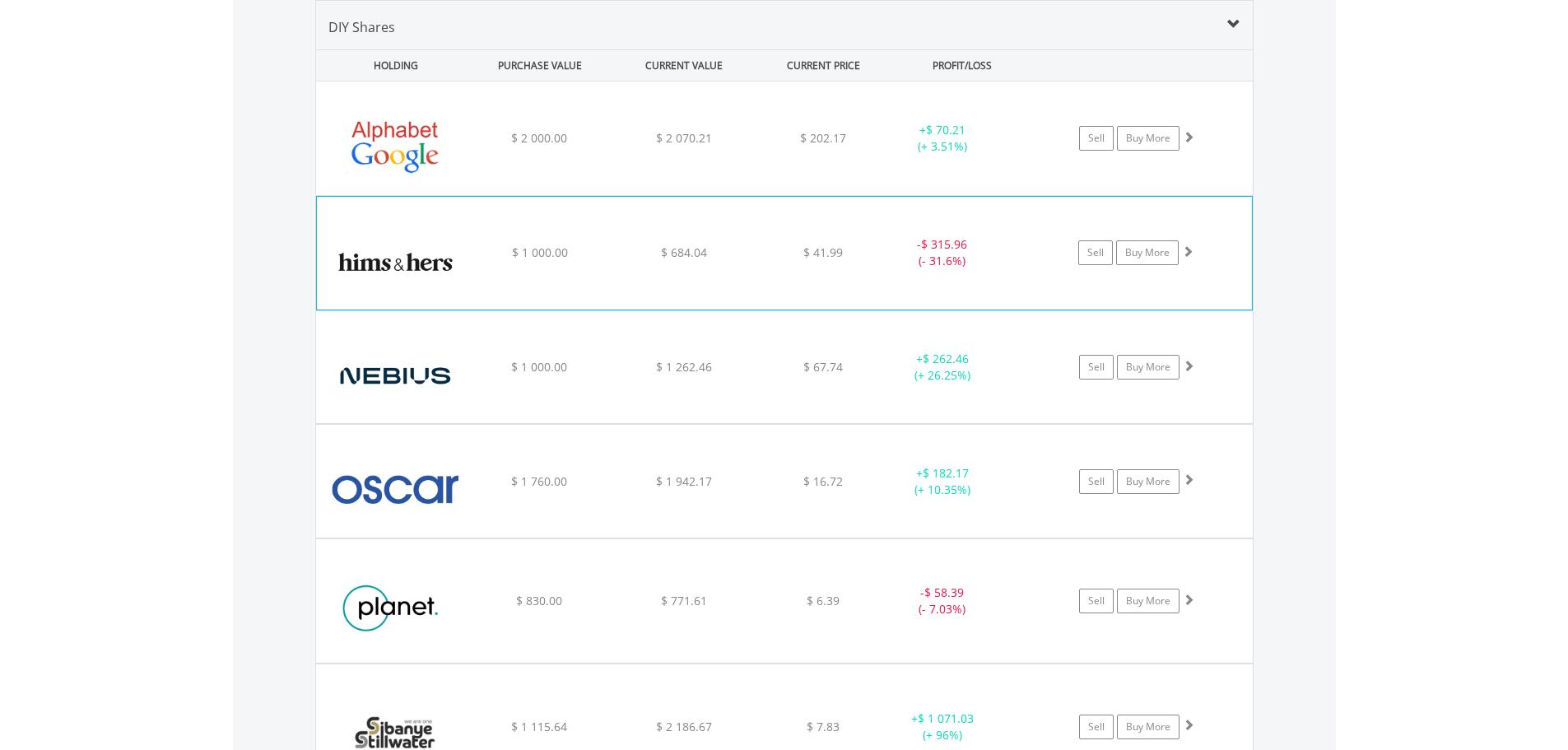
click at [748, 196] on div "﻿ Hims & Hers Health Inc $ 1 000.00 $ 684.04 $ 41.99 - $ 315.96 (- 31.6%) Sell …" at bounding box center [784, 138] width 937 height 114
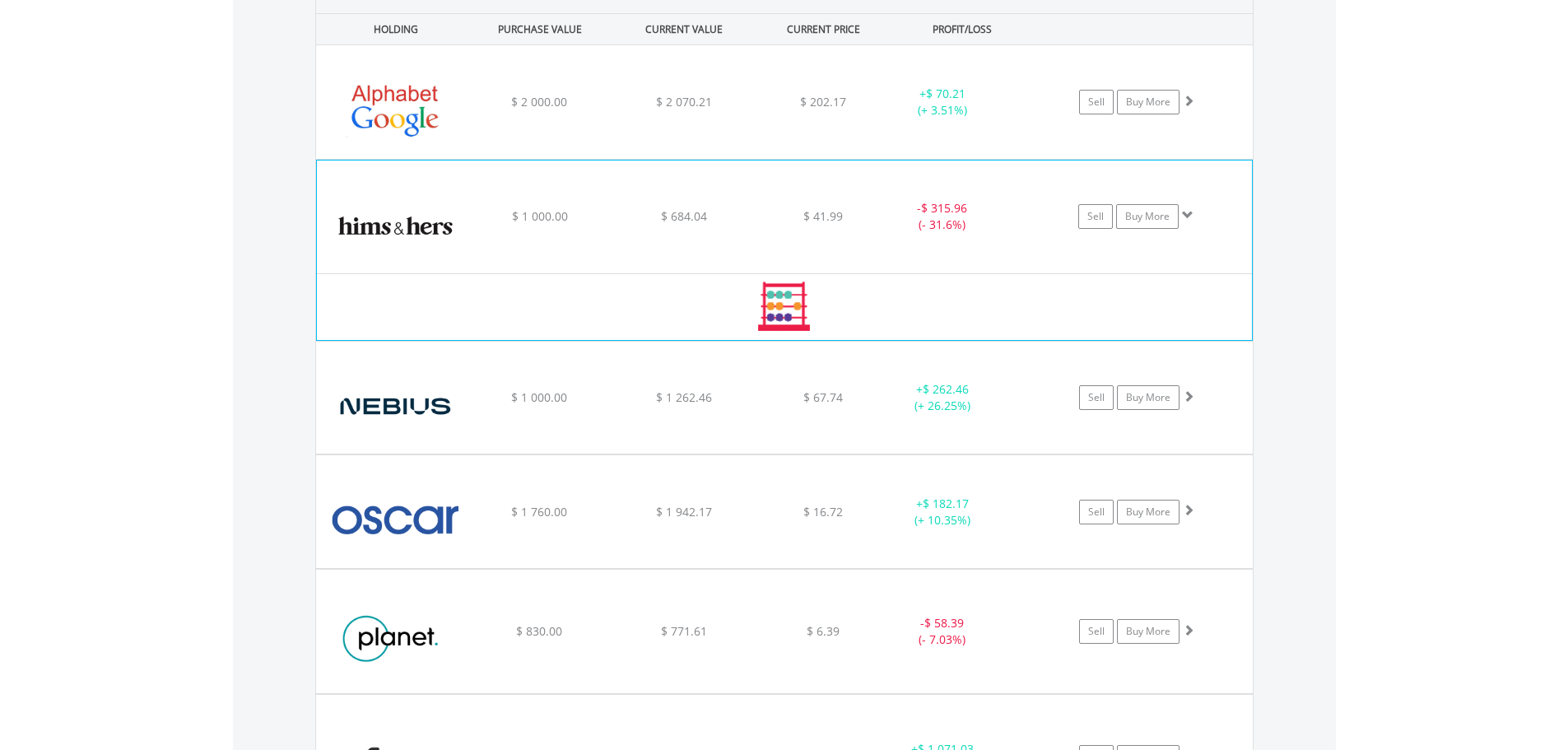
scroll to position [1192, 0]
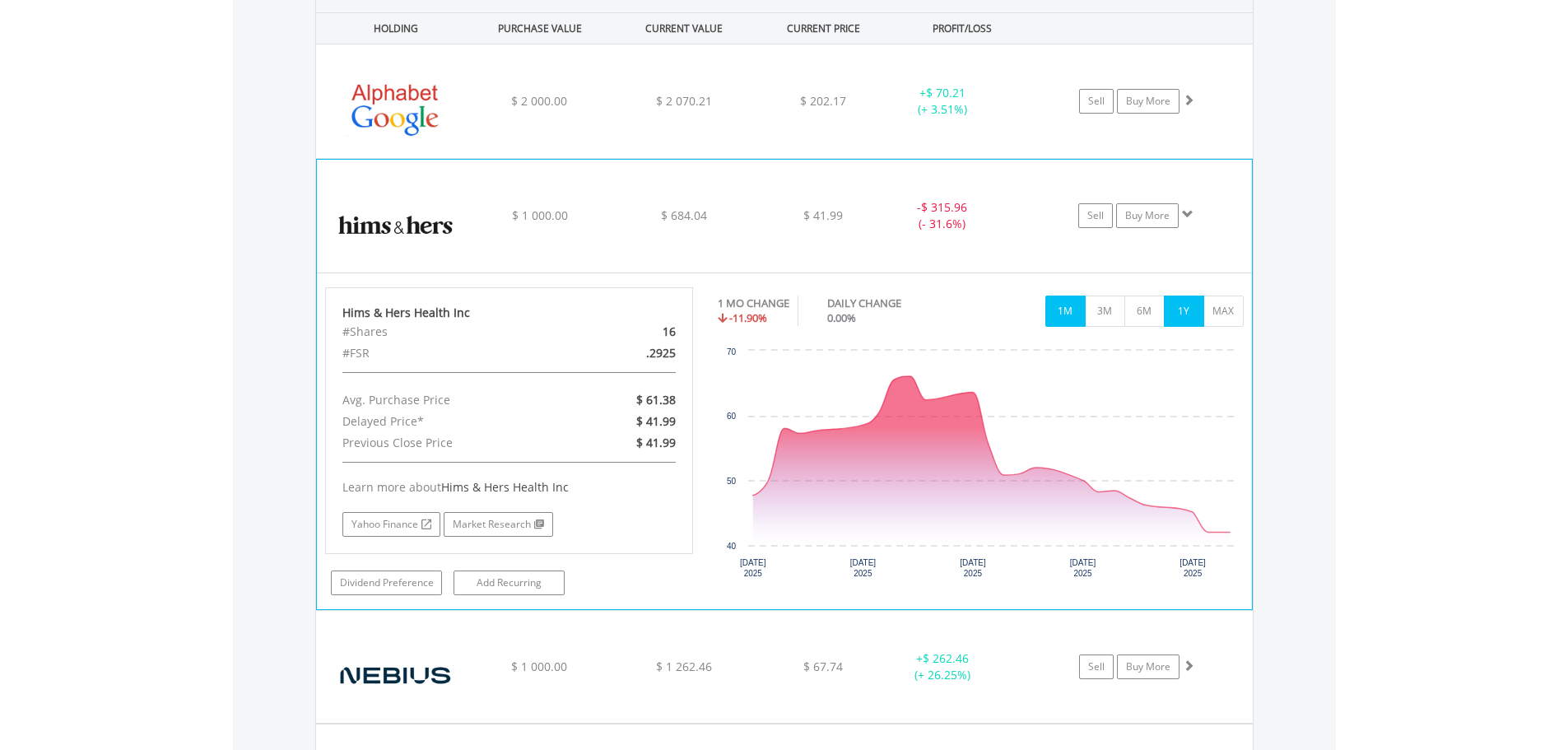
click at [1176, 309] on button "1Y" at bounding box center [1184, 311] width 40 height 31
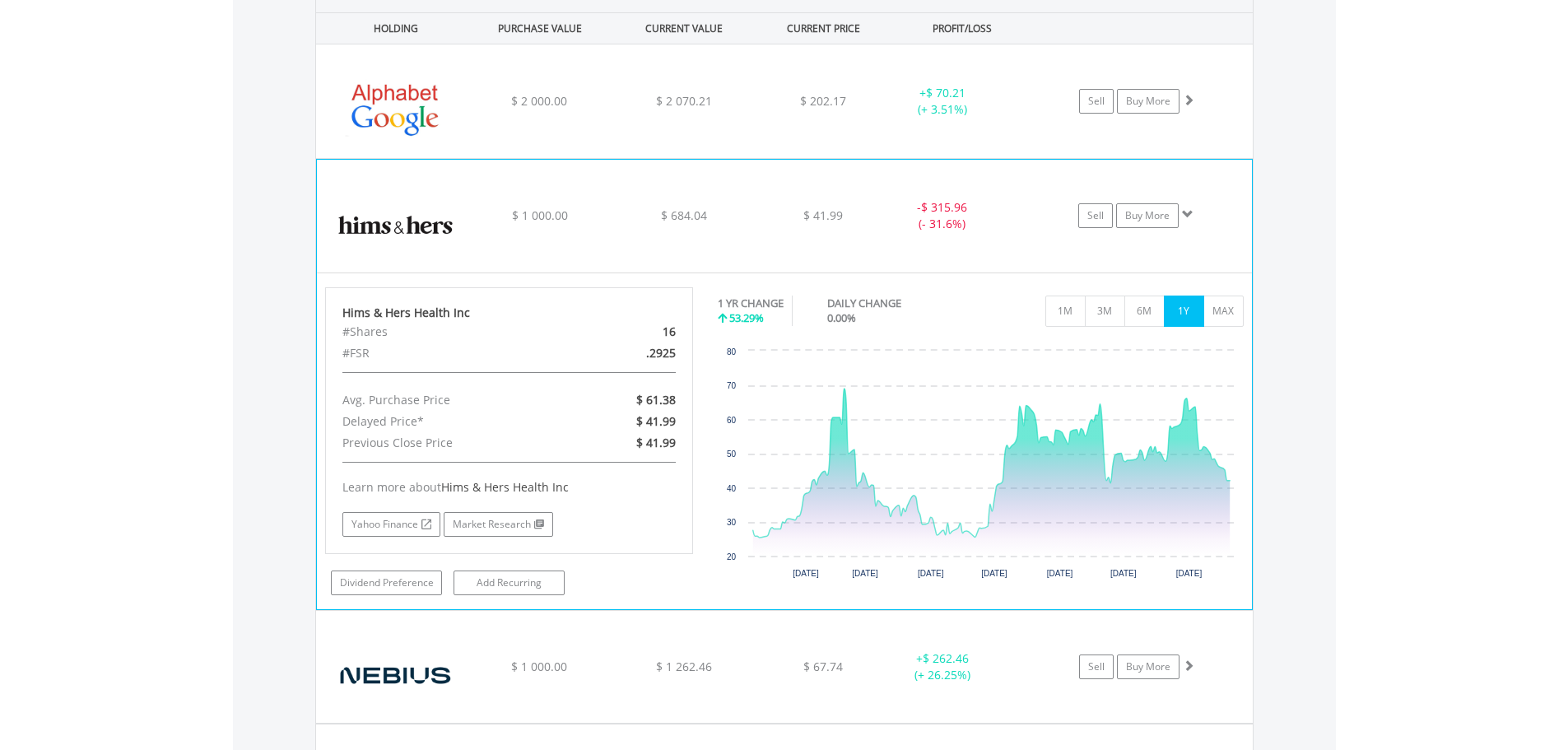
click at [1029, 223] on div "- $ 315.96 (- 31.6%)" at bounding box center [961, 215] width 164 height 33
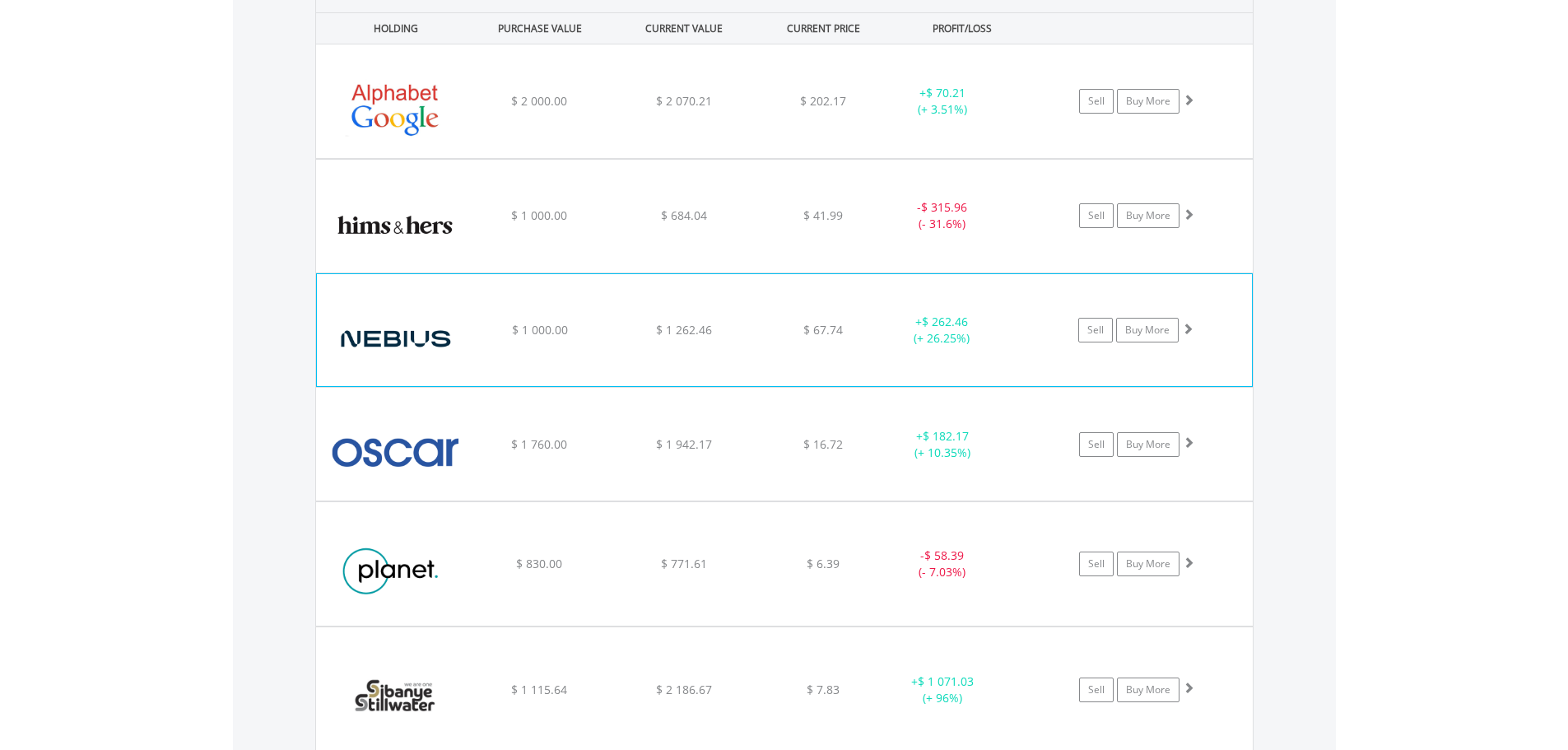
click at [981, 158] on div "﻿ Nebius Group NV Class A $ 1 000.00 $ 1 262.46 $ 67.74 + $ 262.46 (+ 26.25%) S…" at bounding box center [784, 101] width 937 height 114
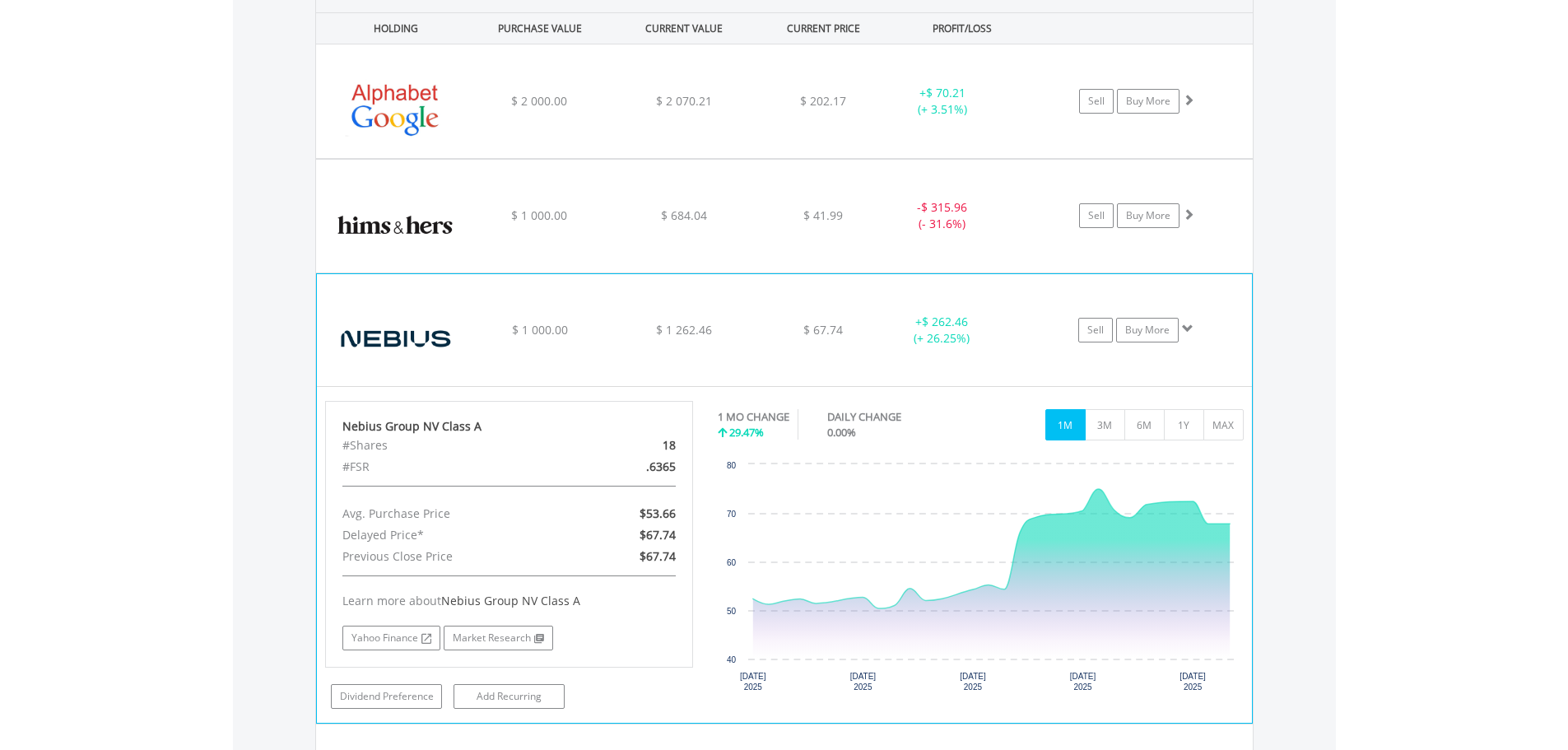
click at [981, 158] on div "﻿ Nebius Group NV Class A $ 1 000.00 $ 1 262.46 $ 67.74 + $ 262.46 (+ 26.25%) S…" at bounding box center [784, 101] width 937 height 114
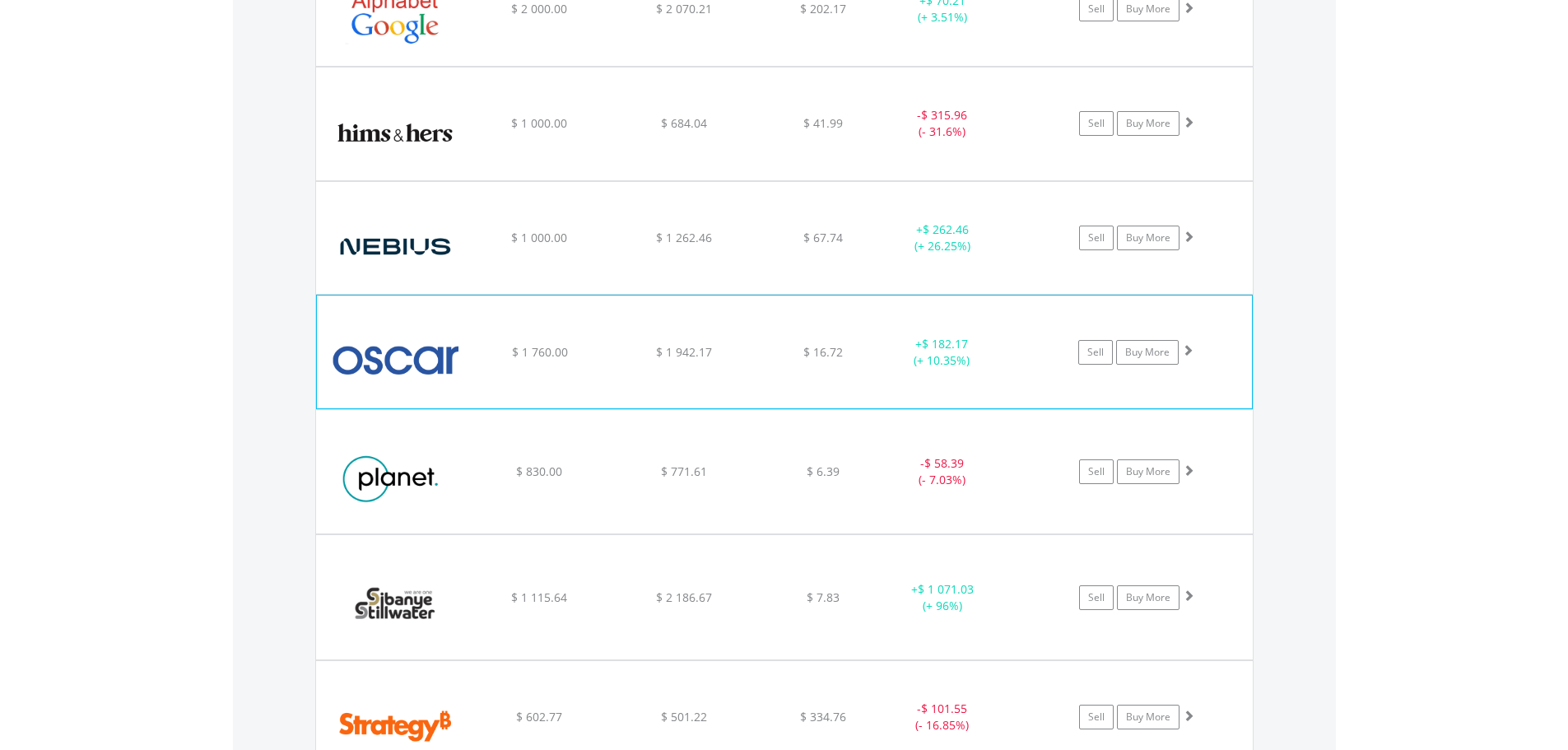
scroll to position [1302, 0]
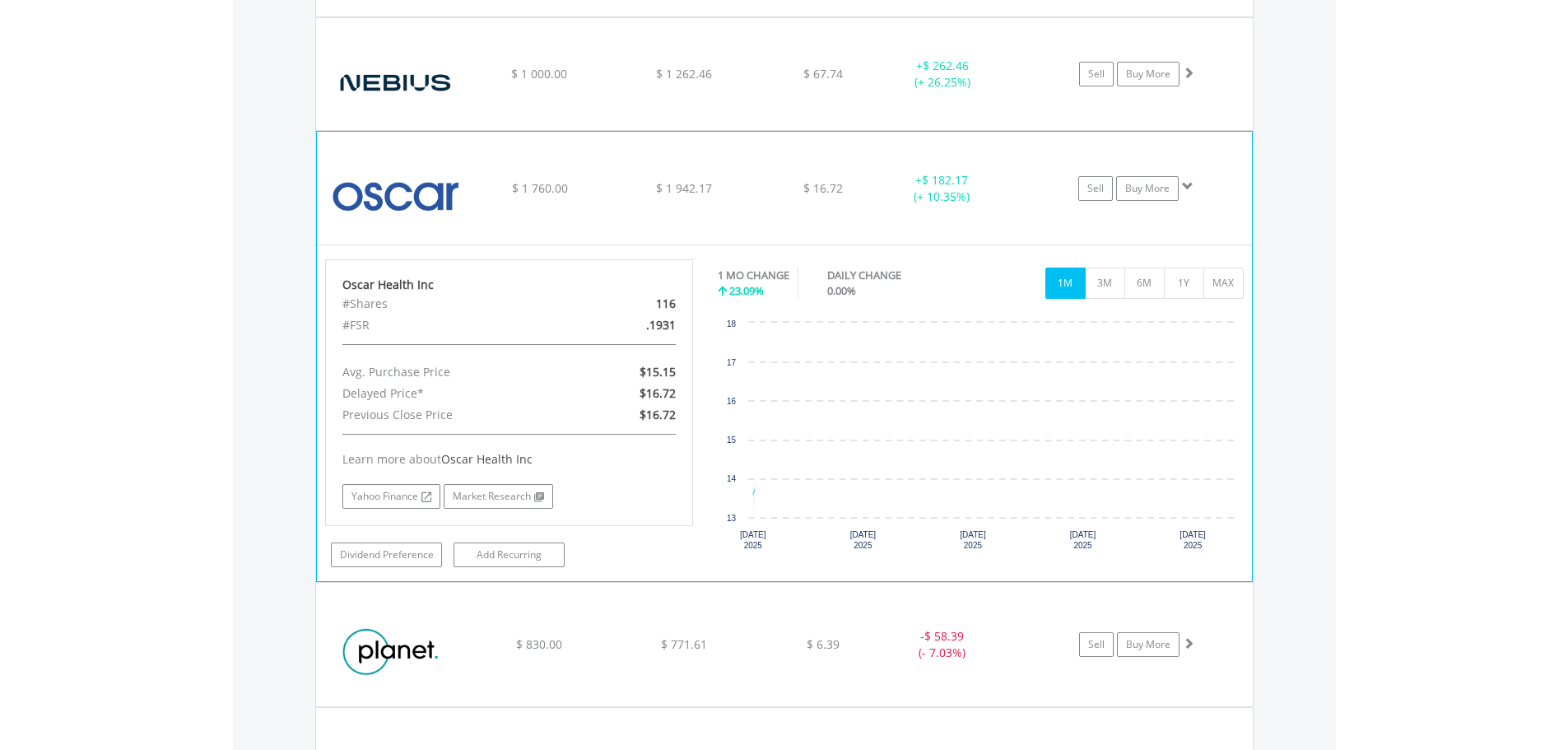
scroll to position [1467, 0]
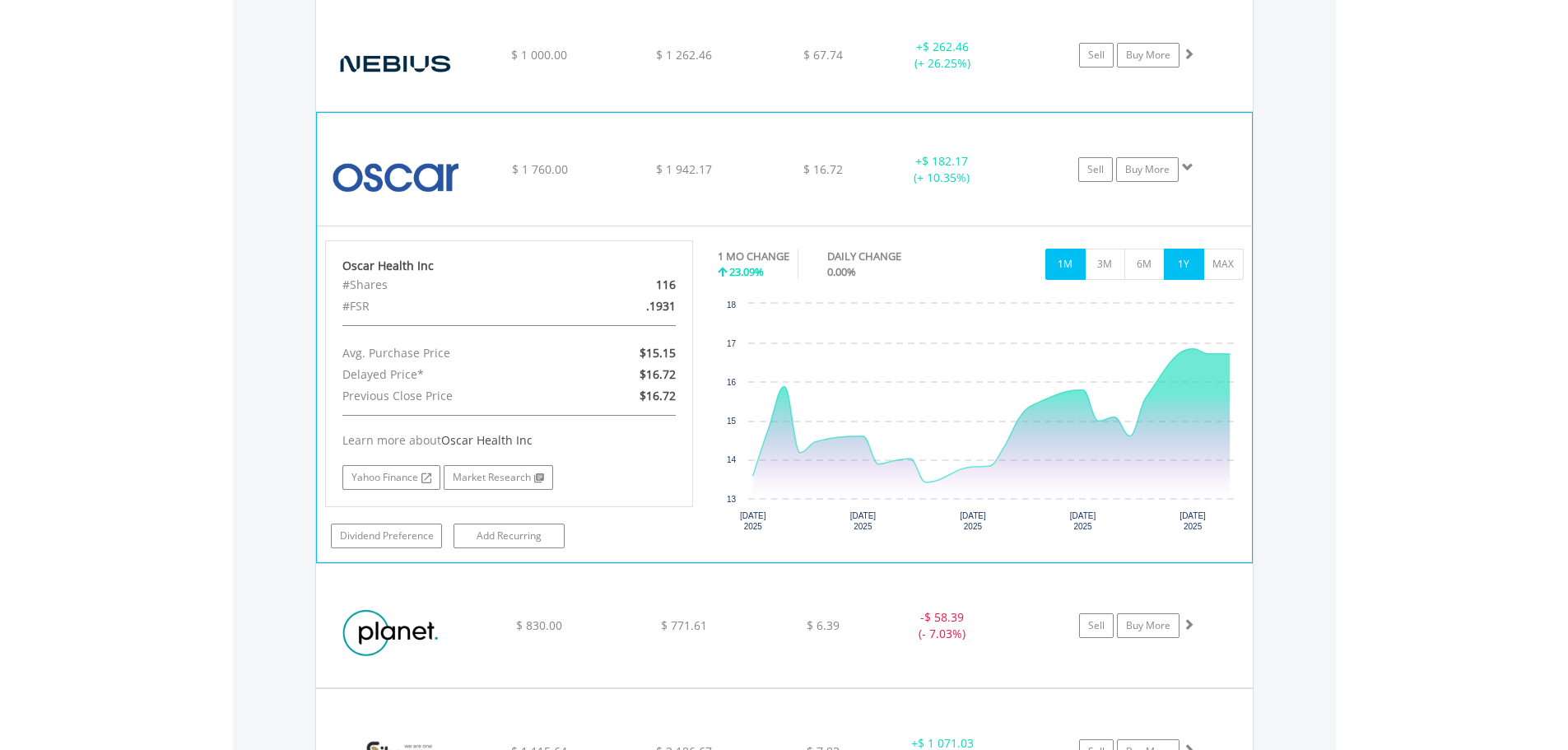
click at [1186, 268] on button "1Y" at bounding box center [1184, 264] width 40 height 31
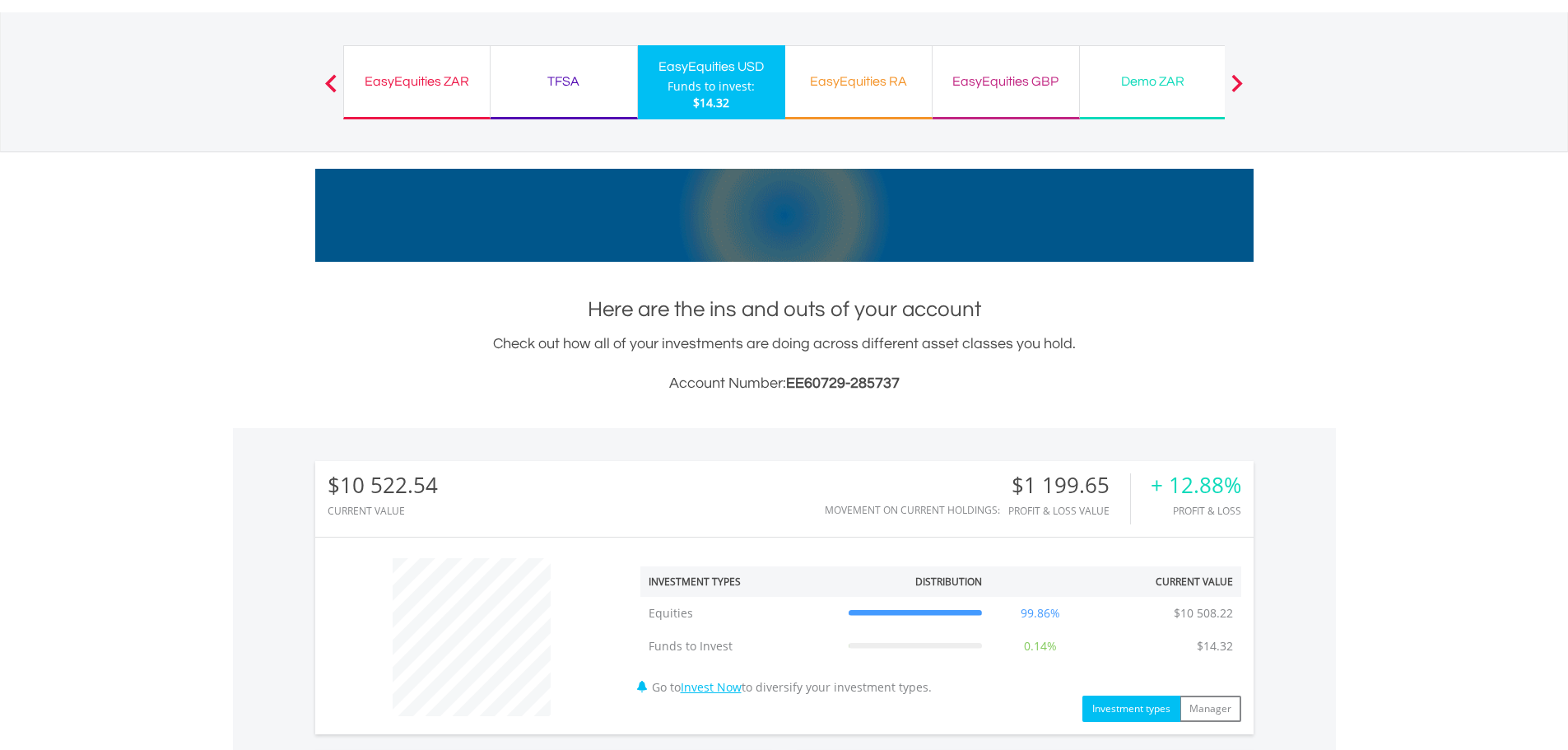
scroll to position [0, 0]
